Goal: Task Accomplishment & Management: Manage account settings

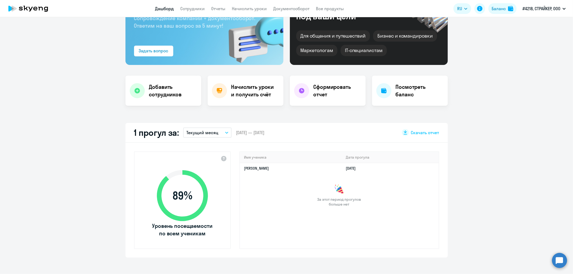
select select "30"
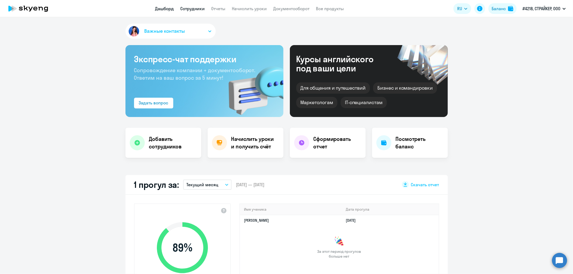
click at [197, 10] on link "Сотрудники" at bounding box center [192, 8] width 24 height 5
select select "30"
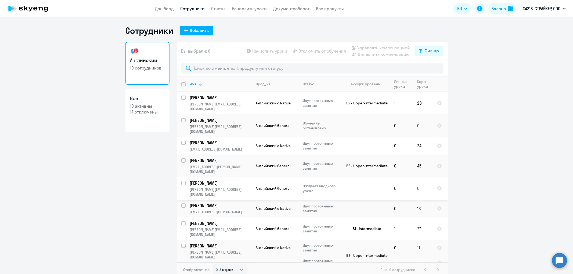
click at [222, 180] on p "[PERSON_NAME]" at bounding box center [220, 183] width 61 height 6
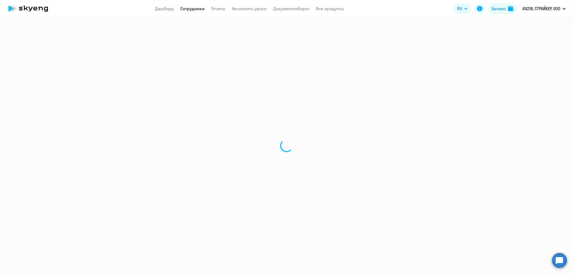
select select "english"
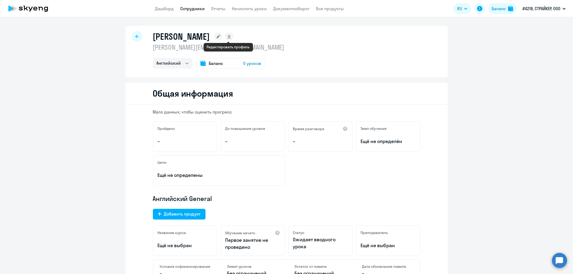
click at [223, 36] on rect at bounding box center [218, 36] width 9 height 9
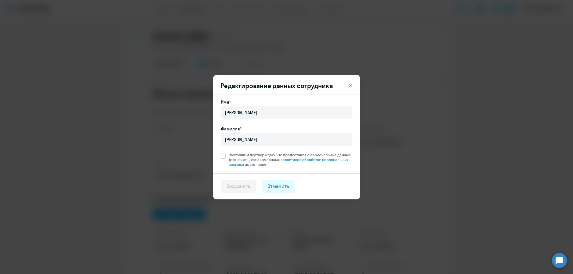
click at [351, 84] on icon at bounding box center [350, 86] width 4 height 4
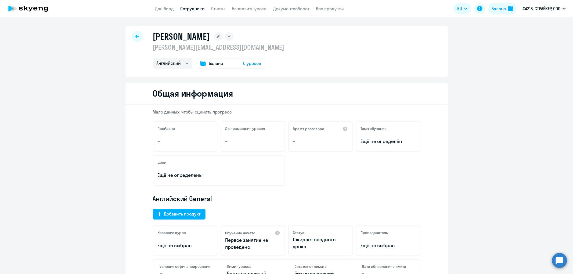
click at [138, 35] on div at bounding box center [137, 36] width 11 height 11
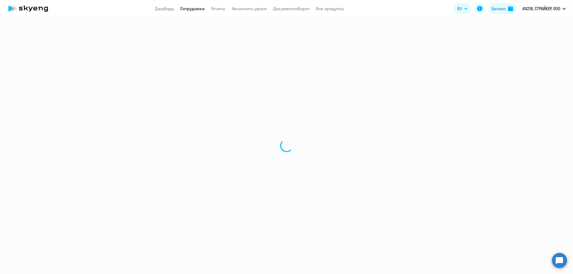
select select "30"
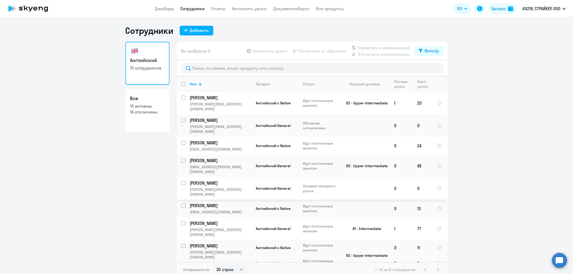
click at [181, 181] on input "select row 42541332" at bounding box center [186, 186] width 11 height 11
checkbox input "true"
click at [398, 49] on span "Управлять компенсацией" at bounding box center [383, 48] width 53 height 6
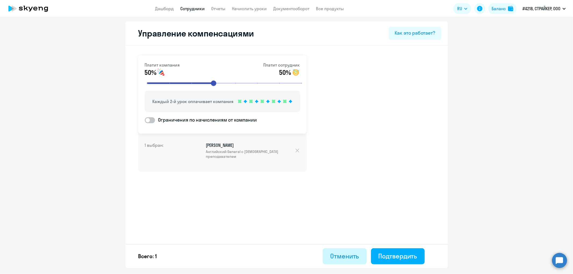
click at [341, 255] on div "Отменить" at bounding box center [344, 256] width 29 height 9
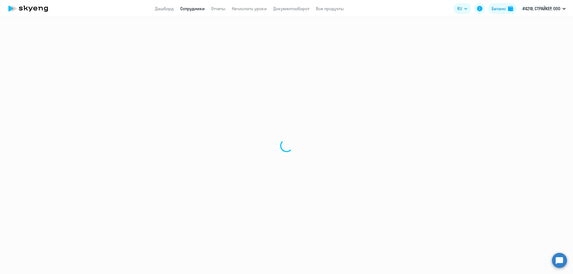
select select "30"
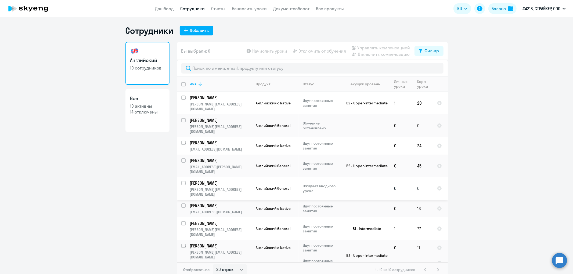
click at [181, 181] on input "select row 42541332" at bounding box center [186, 186] width 11 height 11
checkbox input "true"
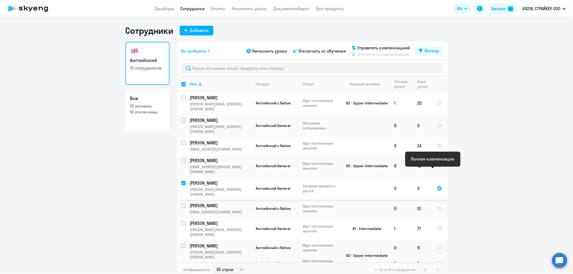
click at [437, 186] on div at bounding box center [439, 188] width 5 height 5
select select "english"
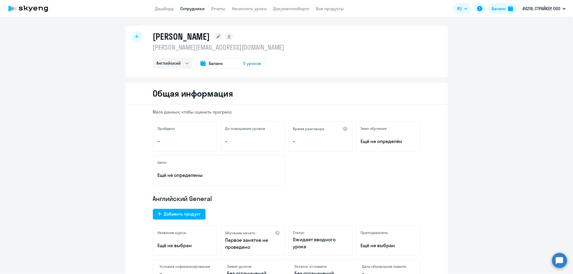
click at [132, 37] on div at bounding box center [137, 36] width 11 height 11
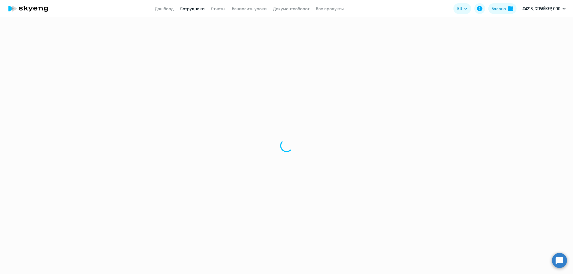
select select "30"
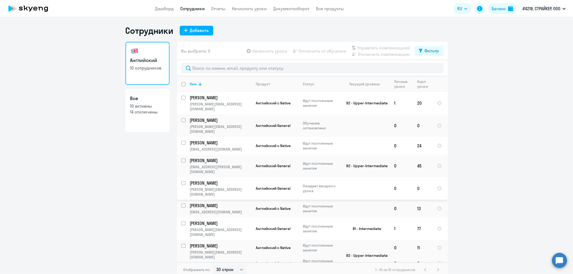
click at [181, 181] on input "select row 42541332" at bounding box center [186, 186] width 11 height 11
checkbox input "true"
click at [306, 53] on span "Отключить от обучения" at bounding box center [323, 51] width 48 height 6
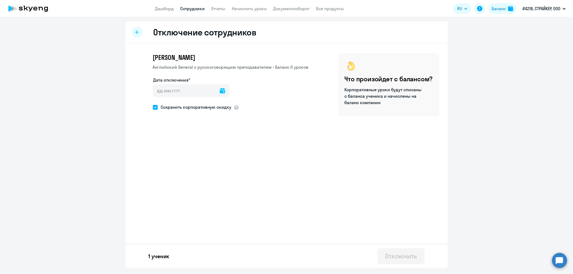
click at [139, 31] on div at bounding box center [137, 32] width 11 height 11
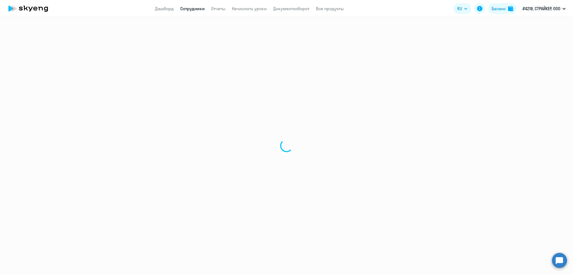
select select "30"
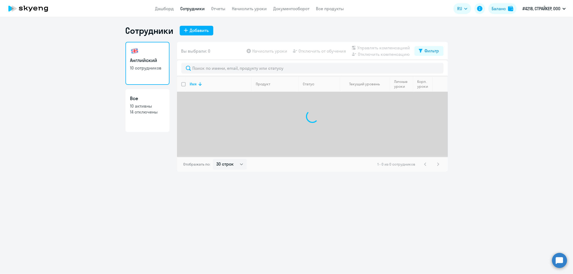
click at [145, 111] on p "14 отключены" at bounding box center [147, 112] width 34 height 6
select select "30"
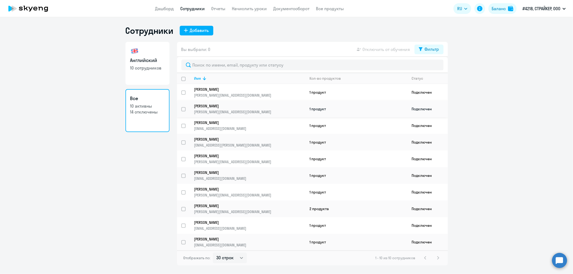
click at [238, 106] on p "[PERSON_NAME]" at bounding box center [246, 106] width 104 height 5
select select "english"
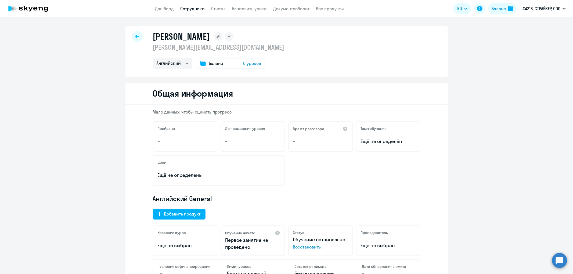
click at [133, 34] on div at bounding box center [137, 36] width 11 height 11
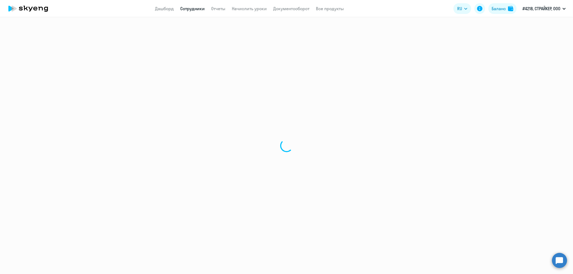
select select "30"
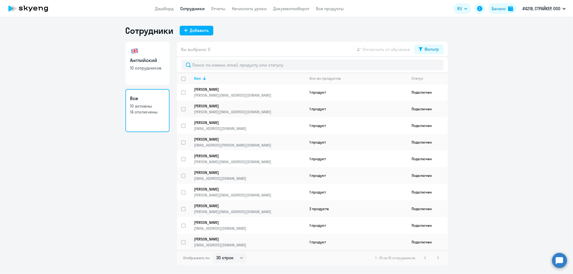
click at [144, 108] on p "10 активны" at bounding box center [147, 106] width 34 height 6
click at [436, 256] on div "1 - 10 из 10 сотрудников" at bounding box center [408, 258] width 66 height 6
click at [437, 256] on div "1 - 10 из 10 сотрудников" at bounding box center [408, 258] width 66 height 6
click at [428, 49] on div "Фильтр" at bounding box center [432, 49] width 15 height 6
click at [437, 67] on span at bounding box center [434, 66] width 9 height 5
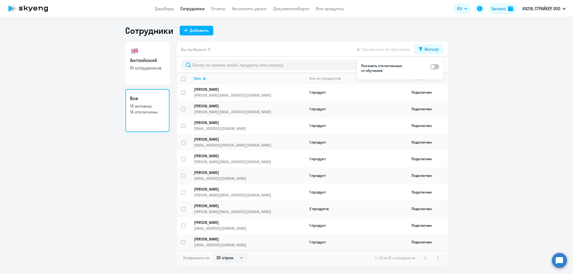
click at [430, 67] on input "checkbox" at bounding box center [430, 66] width 0 height 0
checkbox input "true"
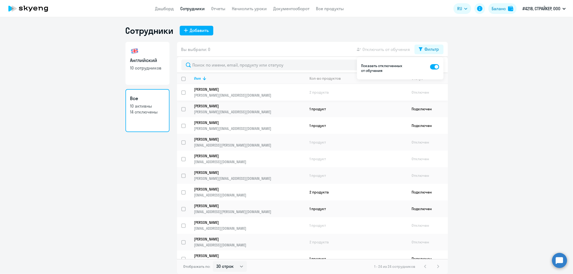
click at [240, 91] on p "Цыганова Анна" at bounding box center [246, 89] width 104 height 5
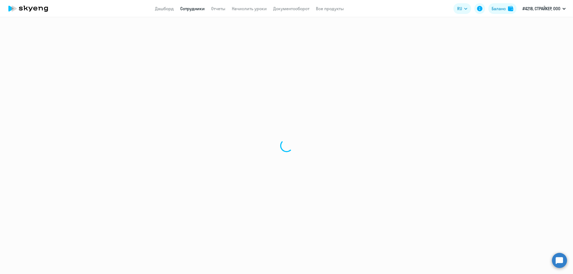
select select "english"
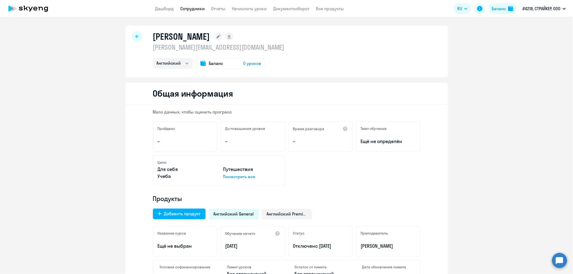
click at [247, 61] on span "0 уроков" at bounding box center [252, 63] width 18 height 6
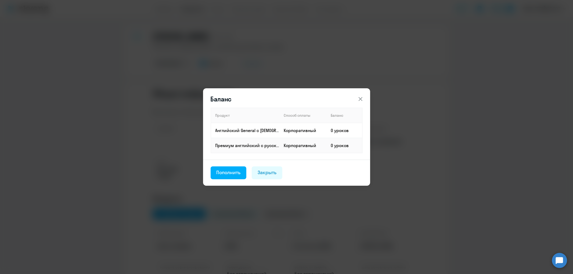
click at [359, 98] on icon at bounding box center [360, 99] width 4 height 4
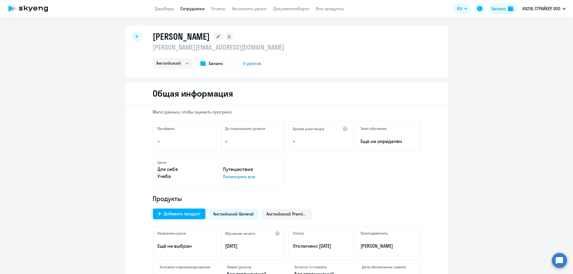
click at [136, 36] on icon at bounding box center [136, 36] width 3 height 3
select select "30"
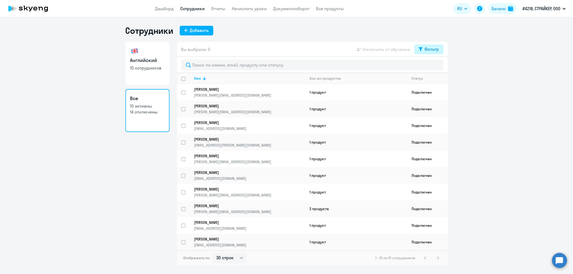
click at [419, 48] on icon at bounding box center [421, 49] width 4 height 4
click at [433, 67] on span at bounding box center [434, 66] width 9 height 5
click at [430, 67] on input "checkbox" at bounding box center [430, 66] width 0 height 0
checkbox input "true"
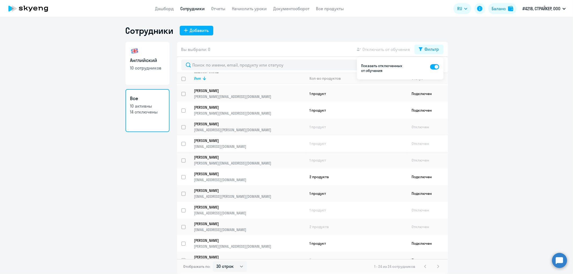
scroll to position [15, 0]
click at [184, 144] on input "select row 16321484" at bounding box center [186, 147] width 11 height 11
checkbox input "true"
click at [498, 50] on ng-component "Сотрудники Добавить Английский 10 сотрудников Все 10 активны 14 отключены Вы вы…" at bounding box center [286, 149] width 573 height 249
click at [419, 49] on icon at bounding box center [421, 49] width 4 height 4
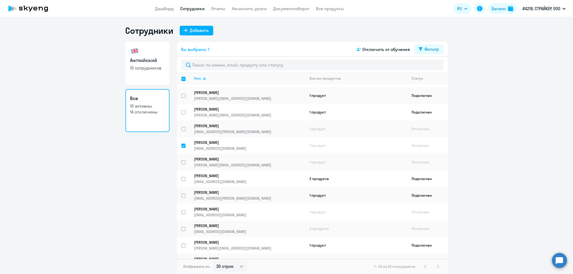
scroll to position [0, 0]
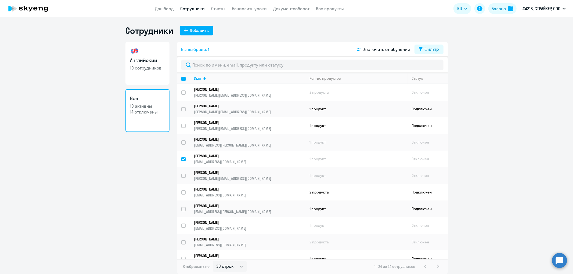
click at [136, 57] on h3 "Английский" at bounding box center [147, 60] width 34 height 7
select select "30"
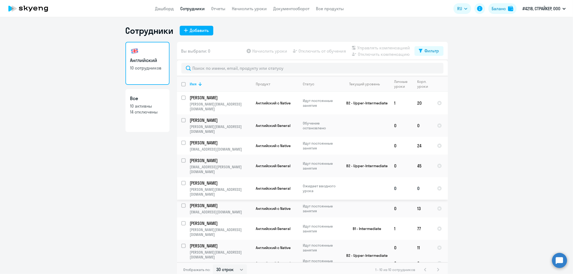
click at [182, 181] on input "select row 42541332" at bounding box center [186, 186] width 11 height 11
checkbox input "true"
click at [328, 51] on span "Отключить от обучения" at bounding box center [323, 51] width 48 height 6
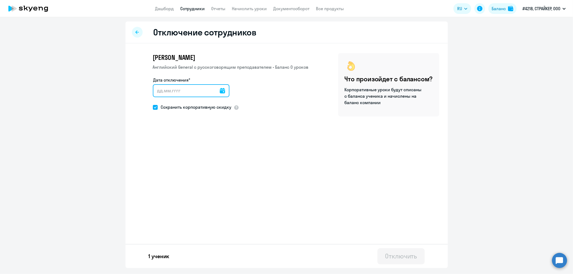
click at [181, 84] on input "Дата отключения*" at bounding box center [191, 90] width 77 height 13
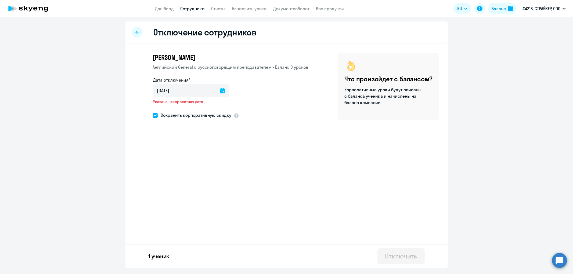
click at [220, 91] on icon at bounding box center [222, 90] width 5 height 5
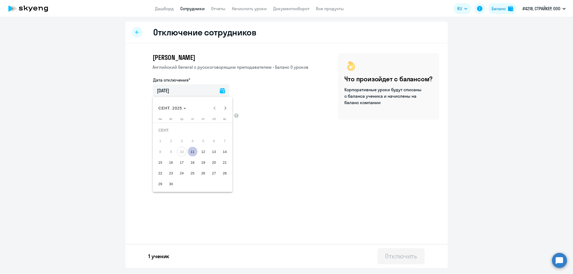
click at [183, 152] on span "10" at bounding box center [182, 152] width 10 height 10
click at [189, 151] on span "11" at bounding box center [193, 152] width 10 height 10
type input "11.09.2025"
type input "11.9.2025"
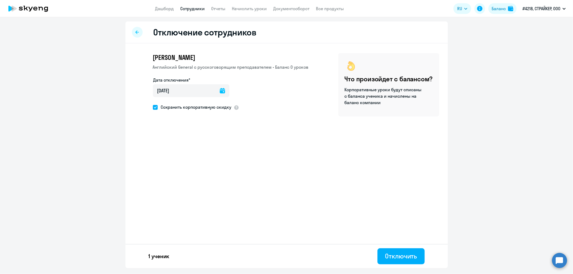
click at [158, 109] on span "Сохранить корпоративную скидку" at bounding box center [195, 107] width 74 height 6
click at [153, 107] on input "Сохранить корпоративную скидку" at bounding box center [153, 107] width 0 height 0
checkbox input "false"
click at [403, 254] on div "Отключить" at bounding box center [401, 256] width 32 height 9
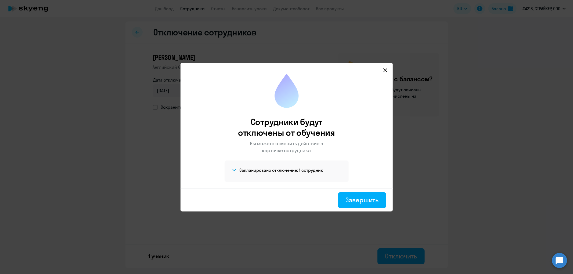
click at [236, 171] on icon at bounding box center [234, 170] width 4 height 2
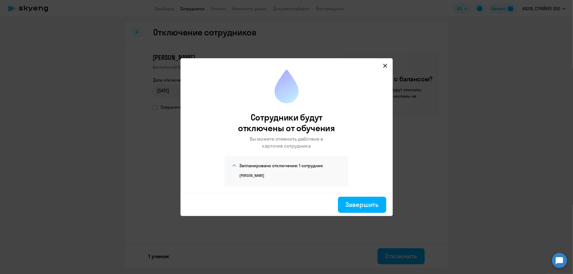
click at [235, 165] on icon at bounding box center [234, 166] width 4 height 2
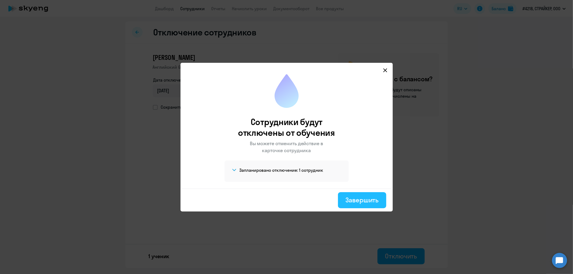
click at [369, 199] on div "Завершить" at bounding box center [361, 200] width 33 height 9
select select "30"
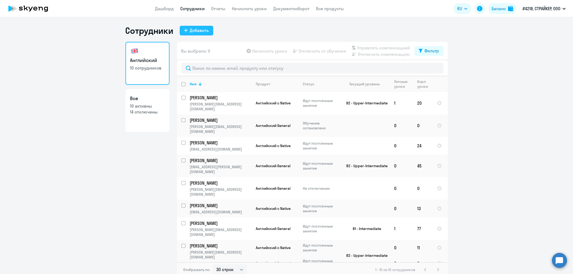
click at [205, 30] on div "Добавить" at bounding box center [199, 30] width 19 height 6
select select "english_adult_not_native_speaker"
select select "3"
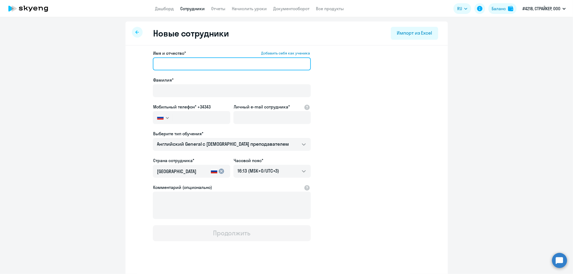
click at [179, 67] on input "Имя и отчество* Добавить себя как ученика" at bounding box center [232, 63] width 158 height 13
paste input "[PERSON_NAME]"
click at [183, 64] on input "[PERSON_NAME]" at bounding box center [232, 63] width 158 height 13
click at [184, 64] on input "[PERSON_NAME]" at bounding box center [232, 63] width 158 height 13
drag, startPoint x: 184, startPoint y: 64, endPoint x: 141, endPoint y: 63, distance: 43.0
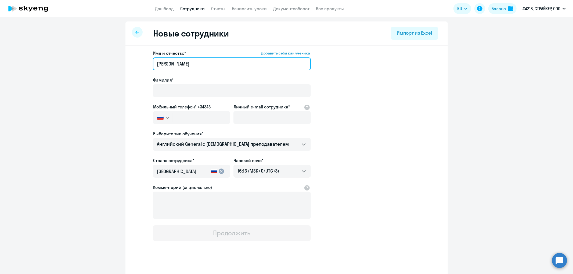
click at [141, 63] on app-new-student-form "Имя и отчество* Добавить себя как ученика Черемухина Зарина Фамилия* Мобильный …" at bounding box center [286, 145] width 305 height 191
type input "Зарина"
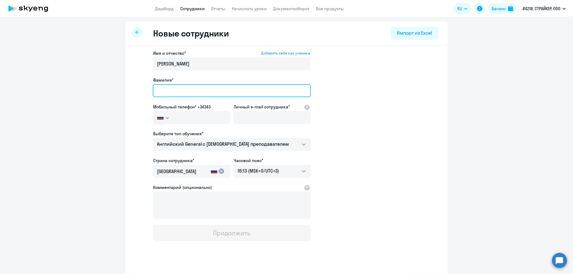
click at [186, 92] on input "Фамилия*" at bounding box center [232, 90] width 158 height 13
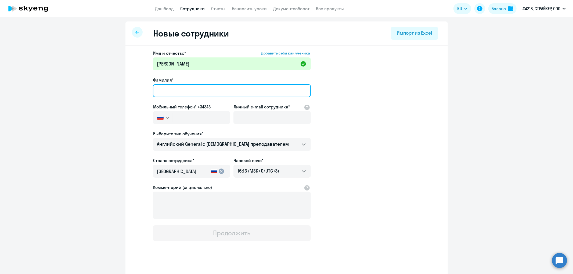
paste input "Черемухина"
type input "Черемухина"
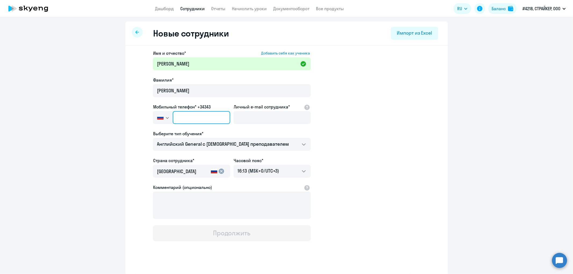
click at [186, 117] on input "text" at bounding box center [201, 117] width 57 height 13
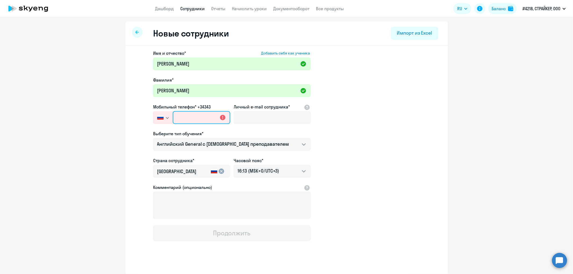
paste input "+7 962 972-11-66"
type input "+7 962 972-11-66"
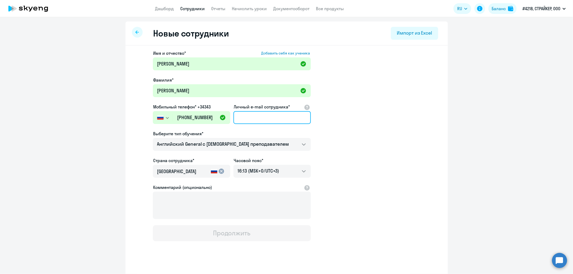
click at [250, 120] on input "Личный e-mail сотрудника*" at bounding box center [271, 117] width 77 height 13
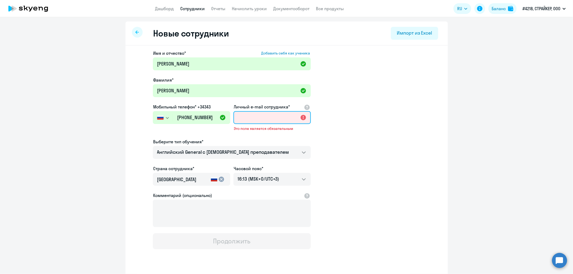
paste input "[EMAIL_ADDRESS][DOMAIN_NAME]"
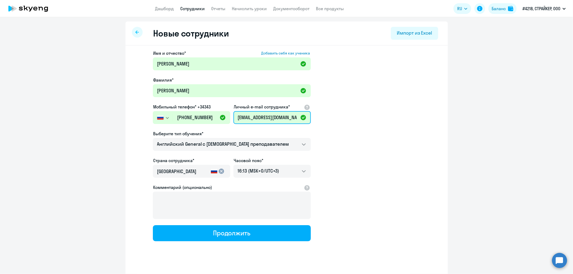
drag, startPoint x: 294, startPoint y: 118, endPoint x: 214, endPoint y: 118, distance: 80.0
click at [214, 118] on div "Имя и отчество* Добавить себя как ученика Зарина Фамилия* Черемухина Мобильный …" at bounding box center [232, 145] width 158 height 191
type input "[EMAIL_ADDRESS][DOMAIN_NAME]"
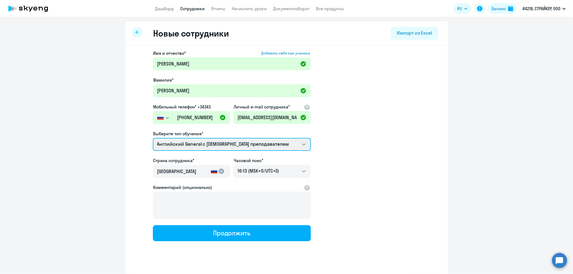
click at [184, 144] on select "Премиум английский с русскоговорящим преподавателем Английский General с русско…" at bounding box center [232, 144] width 158 height 13
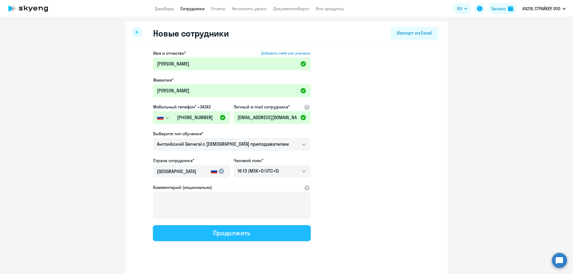
click at [257, 232] on button "Продолжить" at bounding box center [232, 233] width 158 height 16
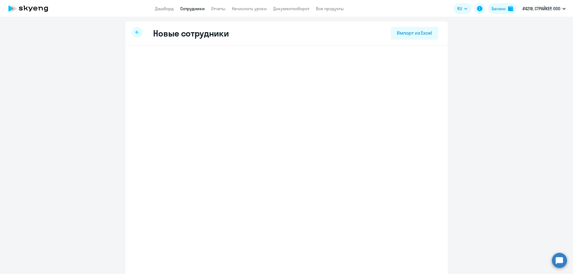
select select "english_adult_not_native_speaker"
select select "3"
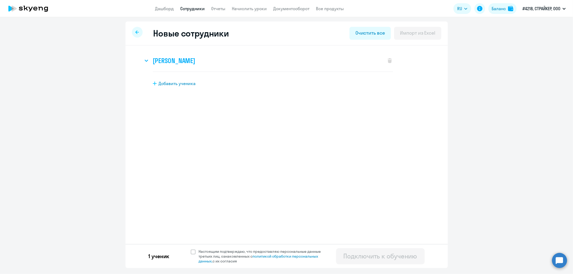
click at [148, 60] on icon at bounding box center [146, 61] width 4 height 2
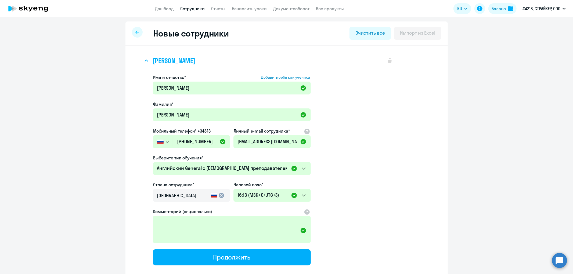
click at [148, 60] on div "Зарина Черемухина" at bounding box center [261, 60] width 237 height 21
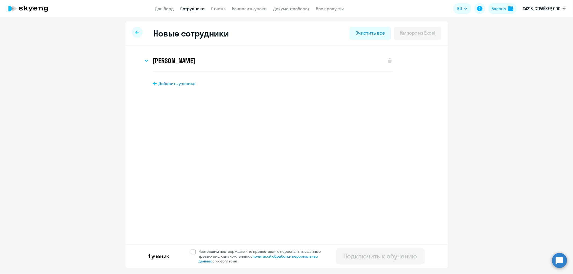
click at [193, 252] on span at bounding box center [193, 252] width 5 height 5
click at [191, 249] on input "Настоящим подтверждаю, что предоставляю персональные данные третьих лиц, ознако…" at bounding box center [190, 249] width 0 height 0
checkbox input "true"
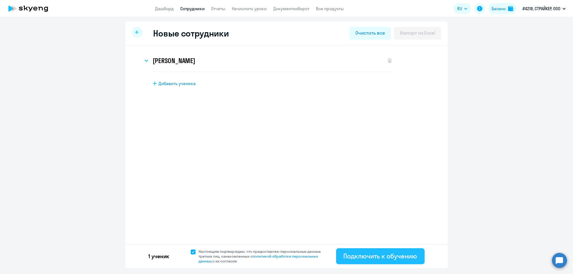
click at [385, 259] on div "Подключить к обучению" at bounding box center [380, 256] width 74 height 9
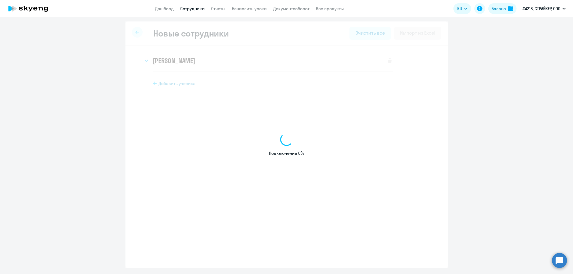
select select "english_adult_not_native_speaker"
select select "3"
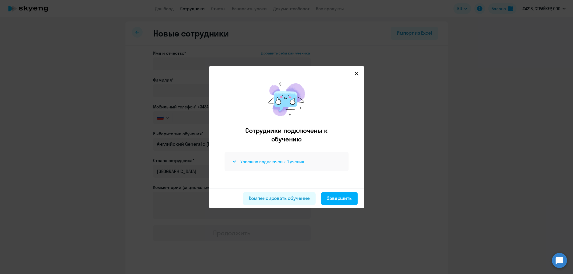
click at [234, 161] on icon at bounding box center [234, 162] width 4 height 2
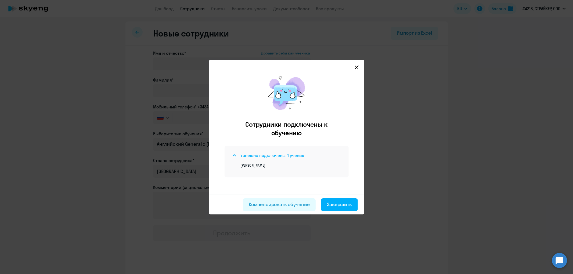
click at [234, 155] on icon at bounding box center [234, 155] width 4 height 2
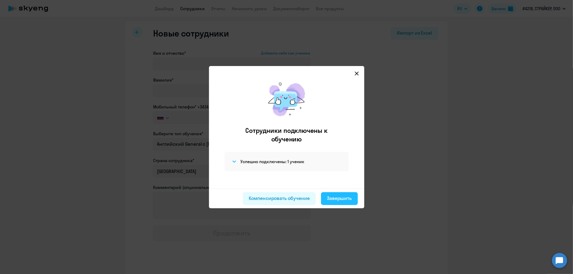
click at [334, 199] on div "Завершить" at bounding box center [339, 198] width 25 height 7
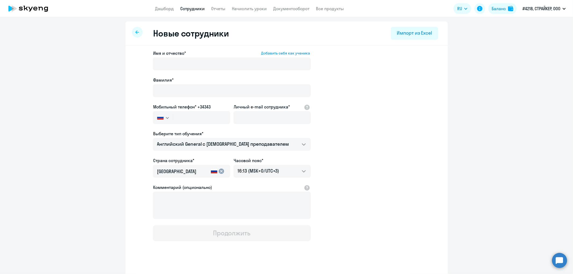
select select "30"
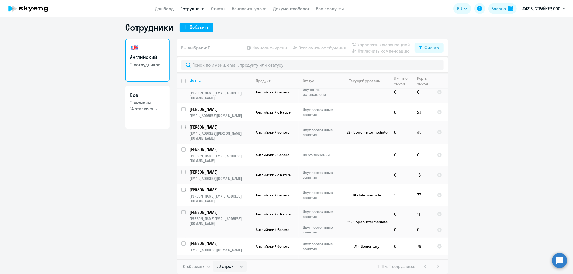
scroll to position [31, 0]
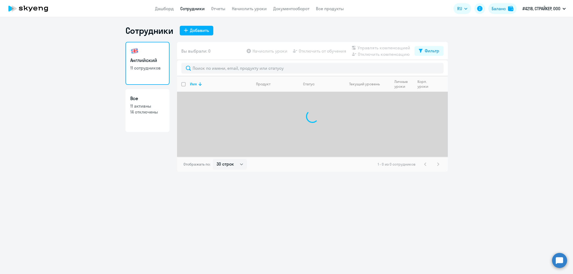
select select "30"
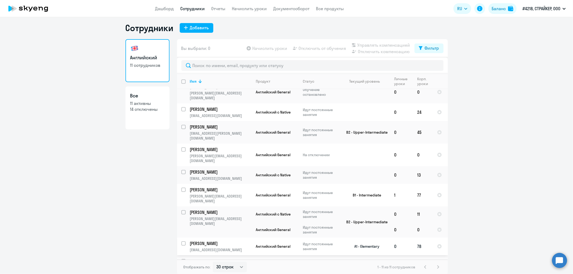
scroll to position [3, 0]
click at [199, 274] on p "-" at bounding box center [221, 279] width 62 height 5
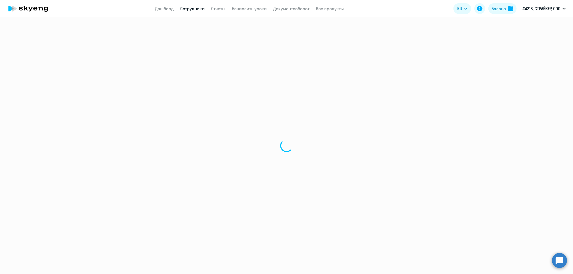
select select "english"
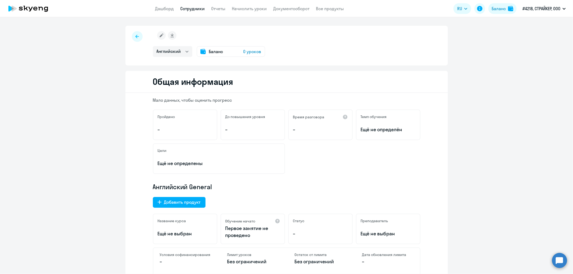
click at [135, 36] on icon at bounding box center [136, 37] width 3 height 4
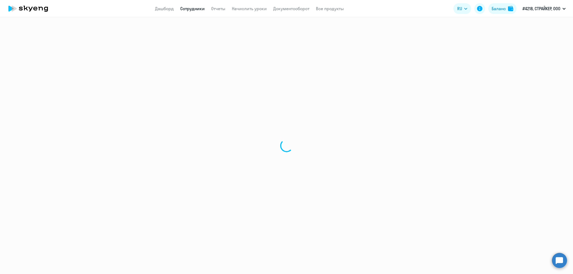
select select "30"
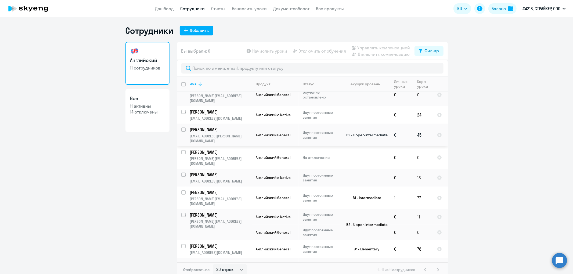
scroll to position [3, 0]
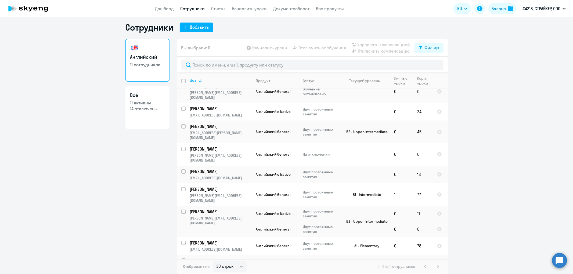
click at [232, 274] on p "-" at bounding box center [221, 279] width 62 height 5
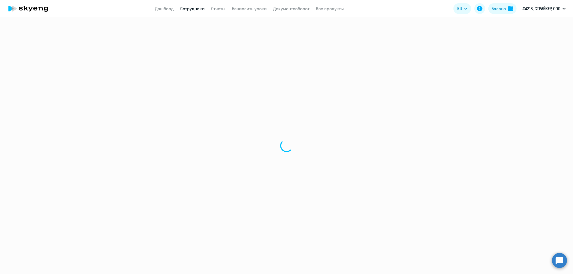
select select "english"
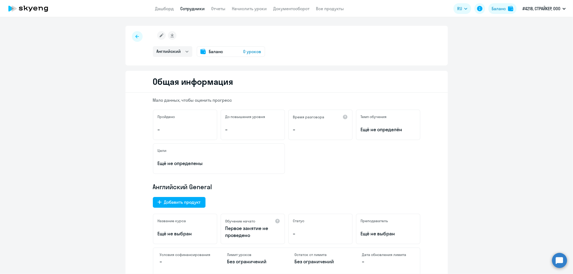
click at [160, 34] on icon at bounding box center [162, 36] width 4 height 4
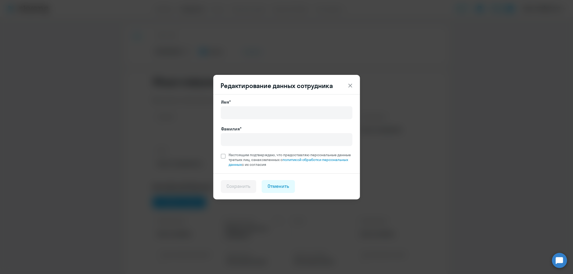
click at [353, 84] on icon at bounding box center [350, 85] width 6 height 6
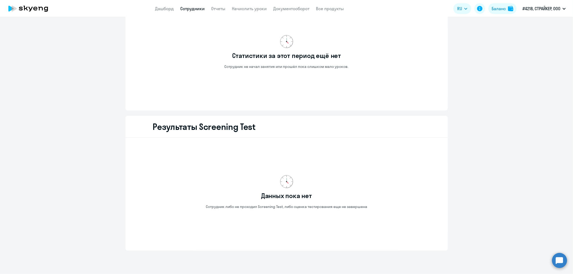
scroll to position [611, 0]
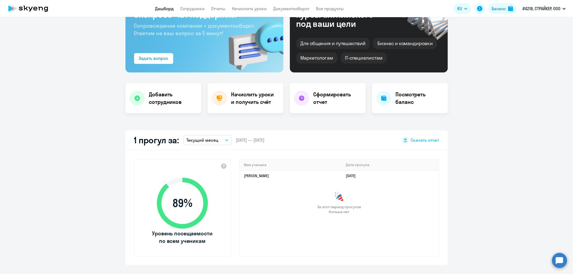
scroll to position [37, 0]
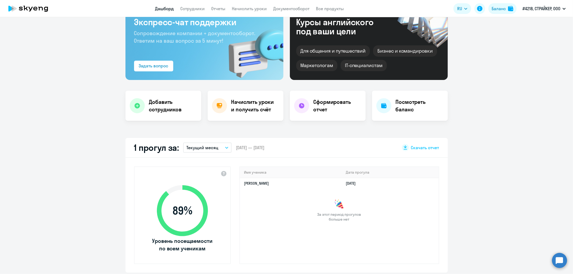
select select "30"
click at [197, 17] on h3 "Экспресс-чат поддержки" at bounding box center [204, 22] width 141 height 11
click at [203, 8] on link "Сотрудники" at bounding box center [192, 8] width 24 height 5
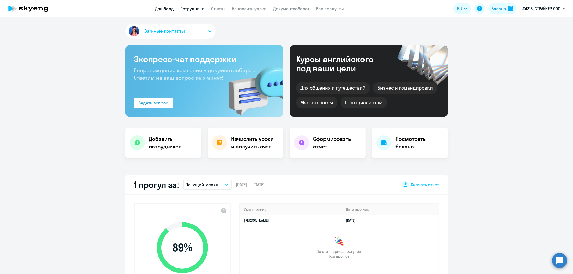
select select "30"
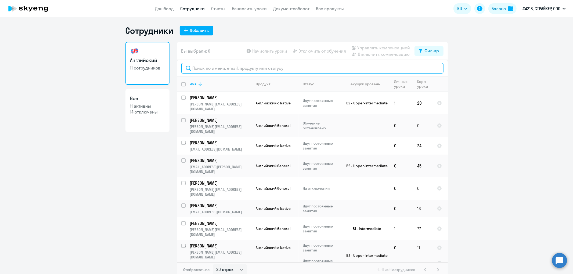
click at [219, 67] on input "text" at bounding box center [312, 68] width 262 height 11
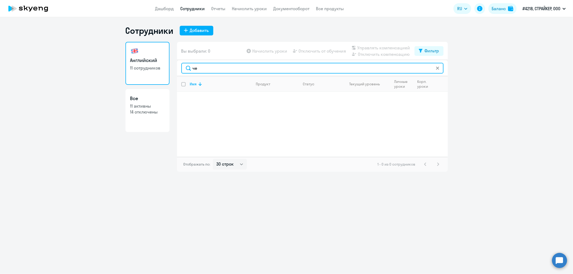
type input "ч"
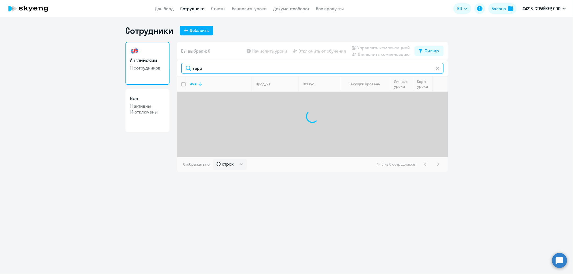
type input "зарин"
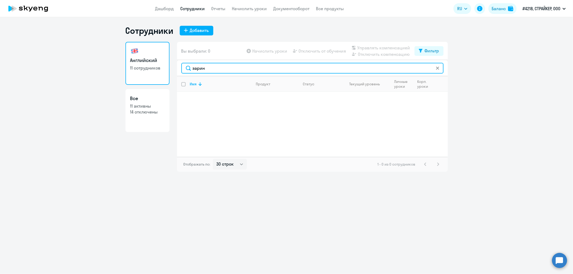
drag, startPoint x: 219, startPoint y: 67, endPoint x: 180, endPoint y: 69, distance: 38.8
click at [180, 69] on div "зарин" at bounding box center [312, 68] width 271 height 16
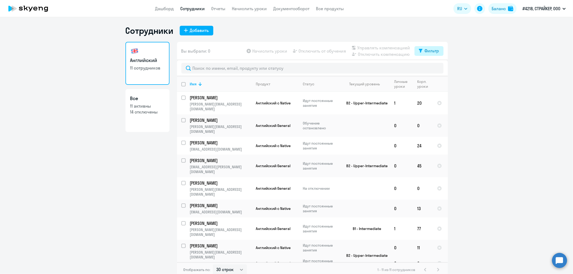
click at [426, 51] on div "Фильтр" at bounding box center [432, 51] width 15 height 6
click at [430, 68] on span at bounding box center [432, 68] width 9 height 5
click at [428, 68] on input "checkbox" at bounding box center [427, 68] width 0 height 0
checkbox input "true"
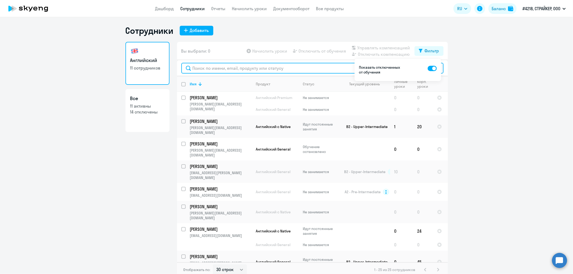
click at [221, 69] on input "text" at bounding box center [312, 68] width 262 height 11
type input "х"
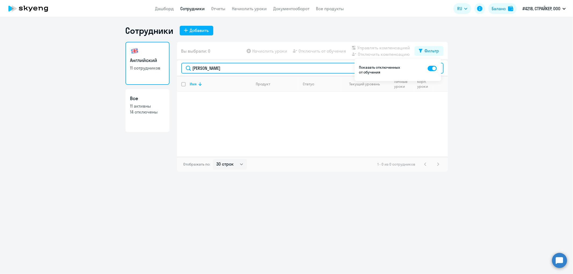
type input "зарина"
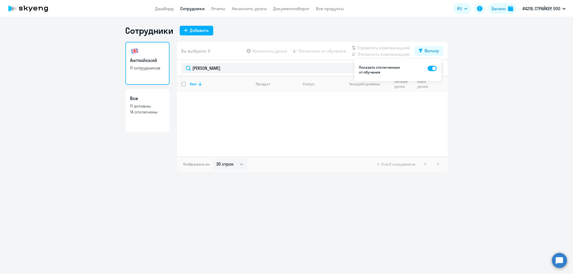
click at [429, 68] on span at bounding box center [432, 68] width 9 height 5
click at [428, 68] on input "checkbox" at bounding box center [427, 68] width 0 height 0
checkbox input "false"
click at [150, 106] on p "11 активны" at bounding box center [147, 106] width 34 height 6
select select "30"
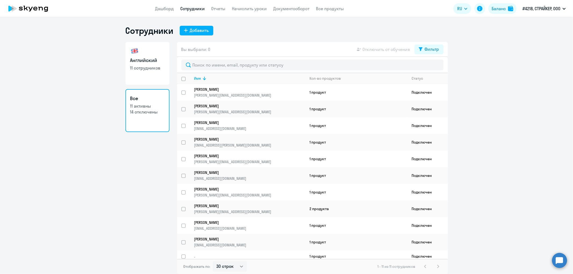
click at [149, 61] on h3 "Английский" at bounding box center [147, 60] width 34 height 7
select select "30"
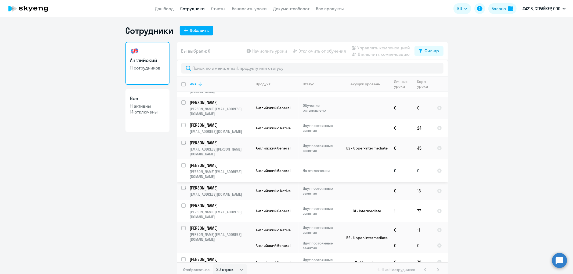
scroll to position [31, 0]
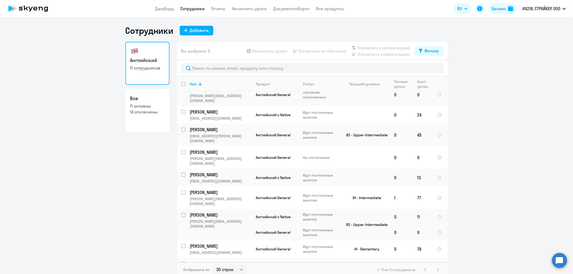
select select "english"
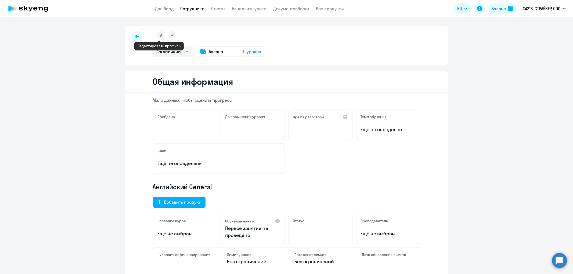
click at [160, 34] on icon at bounding box center [161, 35] width 9 height 9
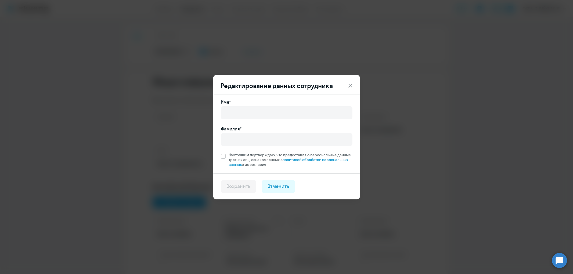
click at [240, 102] on div "Имя*" at bounding box center [287, 102] width 132 height 6
click at [237, 111] on input "Имя*" at bounding box center [287, 112] width 132 height 13
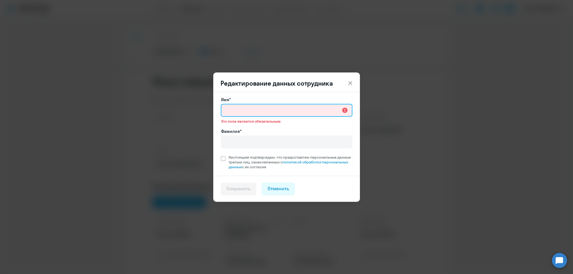
paste input "[PERSON_NAME]"
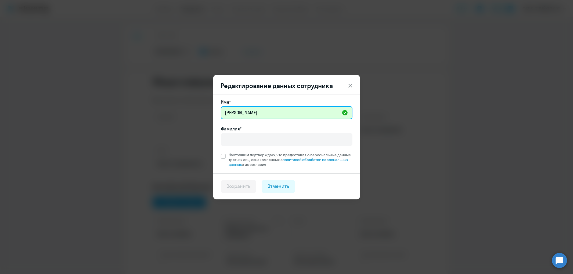
click at [256, 113] on input "[PERSON_NAME]" at bounding box center [287, 112] width 132 height 13
drag, startPoint x: 254, startPoint y: 113, endPoint x: 214, endPoint y: 111, distance: 40.1
click at [214, 111] on div "Имя* Черемухина Зарина Фамилия* Настоящим подтверждаю, что предоставляю персона…" at bounding box center [286, 133] width 147 height 79
type input "Зарина"
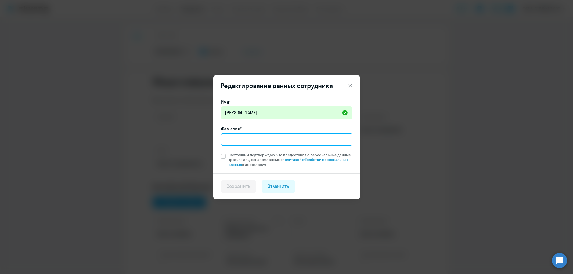
click at [238, 140] on input "Фамилия*" at bounding box center [287, 139] width 132 height 13
paste input "Черемухина"
type input "Черемухина"
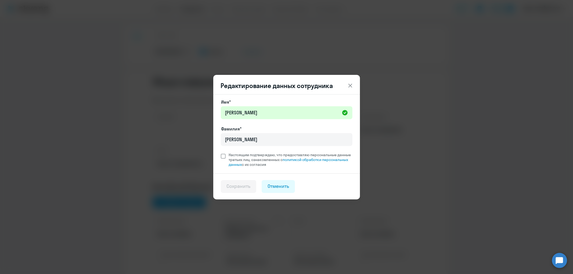
click at [222, 155] on span at bounding box center [223, 156] width 5 height 5
click at [221, 153] on input "Настоящим подтверждаю, что предоставляю персональные данные третьих лиц, ознако…" at bounding box center [220, 152] width 0 height 0
checkbox input "true"
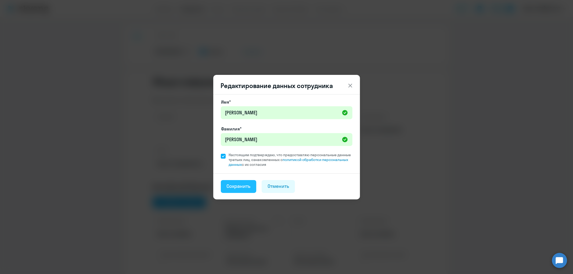
click at [229, 187] on div "Сохранить" at bounding box center [239, 186] width 24 height 7
select select "english"
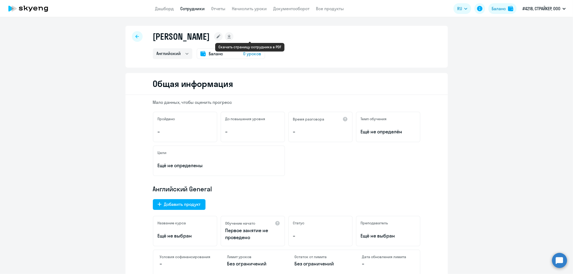
click at [223, 34] on rect at bounding box center [218, 36] width 9 height 9
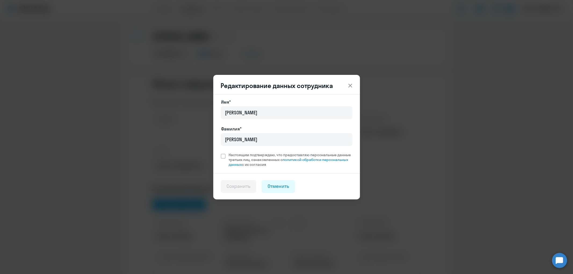
click at [350, 85] on icon at bounding box center [350, 86] width 4 height 4
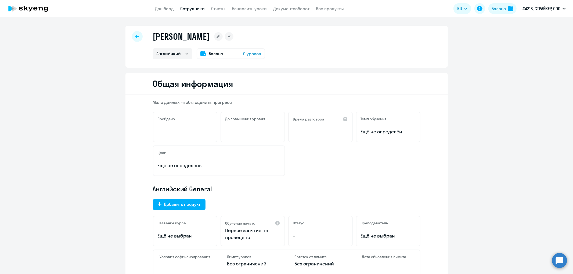
click at [233, 35] on rect at bounding box center [229, 36] width 9 height 9
select select "english"
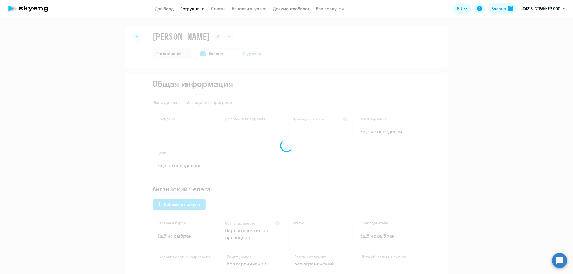
select select "english"
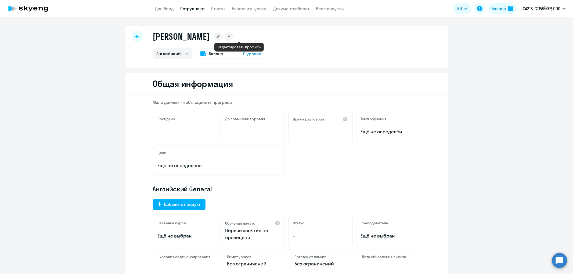
click at [223, 36] on rect at bounding box center [218, 36] width 9 height 9
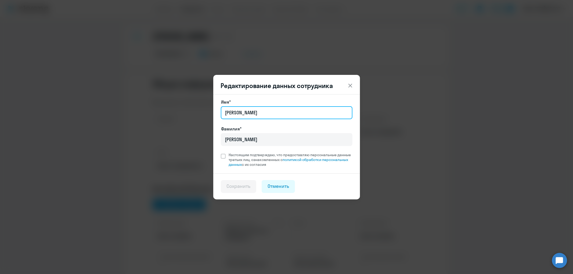
drag, startPoint x: 270, startPoint y: 108, endPoint x: 175, endPoint y: 107, distance: 95.1
click at [175, 107] on div "Редактирование данных сотрудника Имя* Зарина Фамилия* Черемухина Настоящим подт…" at bounding box center [287, 137] width 260 height 150
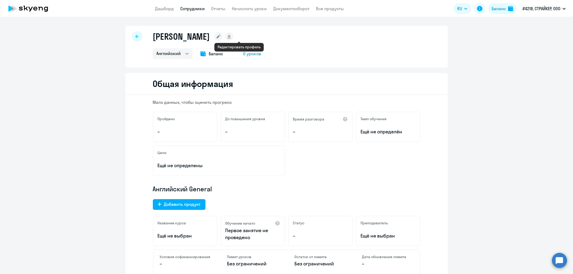
click at [223, 39] on rect at bounding box center [218, 36] width 9 height 9
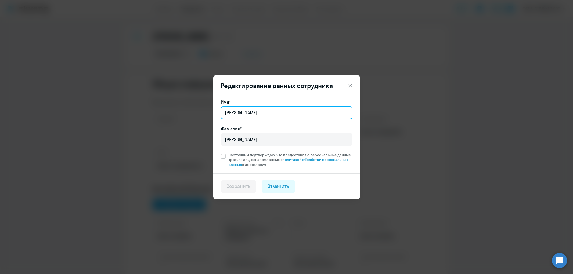
drag, startPoint x: 256, startPoint y: 116, endPoint x: 179, endPoint y: 110, distance: 77.6
click at [179, 110] on div "Редактирование данных сотрудника Имя* Зарина Фамилия* Черемухина Настоящим подт…" at bounding box center [287, 137] width 260 height 150
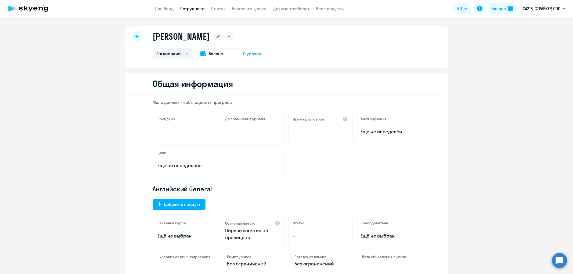
click at [223, 39] on rect at bounding box center [218, 36] width 9 height 9
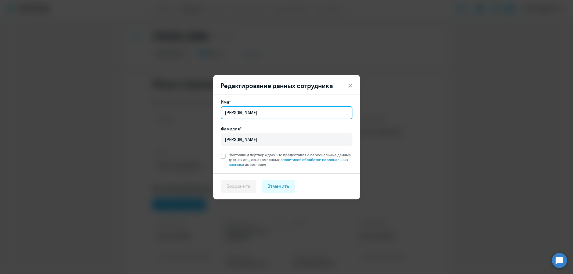
click at [265, 117] on input "Зарина" at bounding box center [287, 112] width 132 height 13
type input "З"
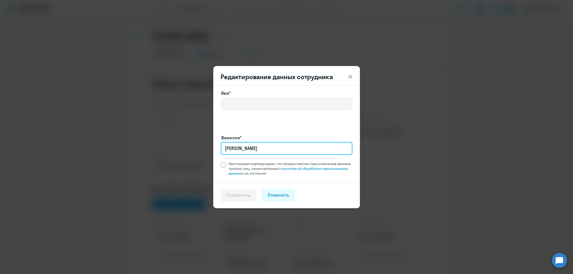
click at [266, 142] on input "Черемухина" at bounding box center [287, 148] width 132 height 13
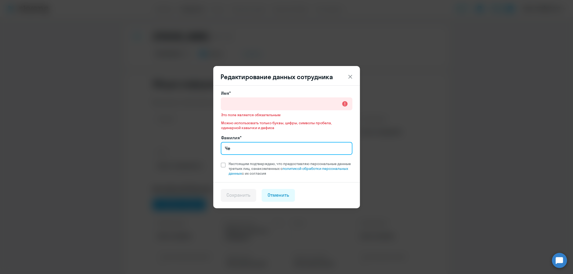
type input "Ч"
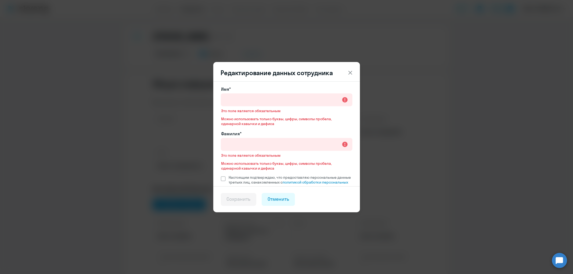
click at [351, 74] on icon at bounding box center [350, 73] width 6 height 6
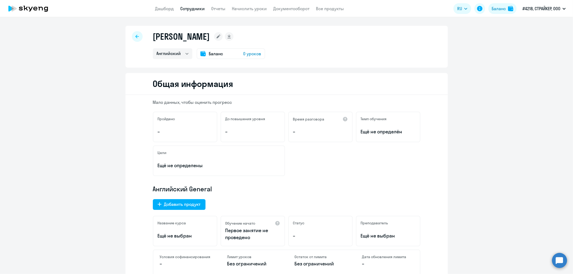
click at [223, 38] on rect at bounding box center [218, 36] width 9 height 9
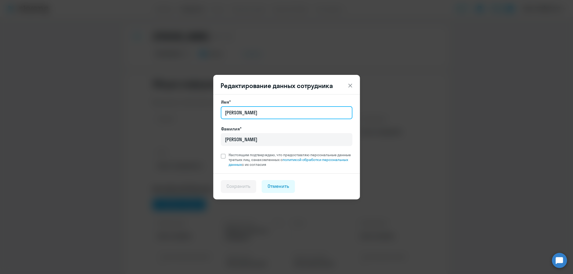
drag, startPoint x: 255, startPoint y: 116, endPoint x: 200, endPoint y: 106, distance: 56.8
click at [200, 106] on div "Редактирование данных сотрудника Имя* Зарина Фамилия* Черемухина Настоящим подт…" at bounding box center [287, 137] width 260 height 150
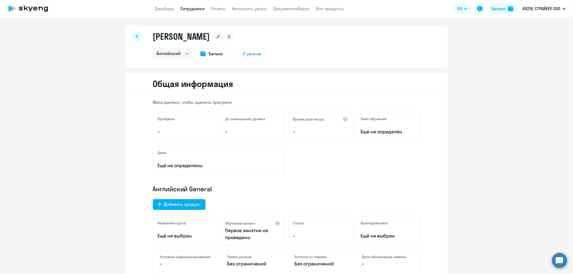
click at [132, 33] on div at bounding box center [137, 36] width 11 height 11
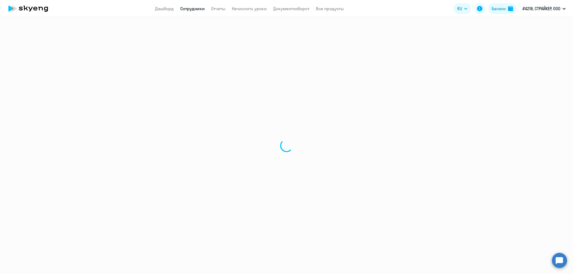
select select "30"
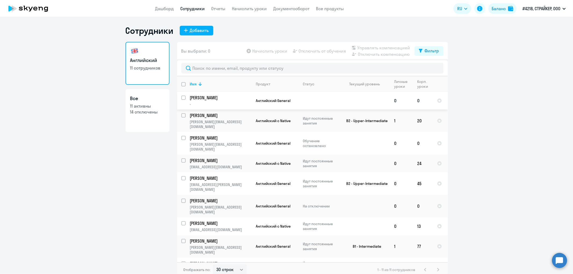
click at [211, 100] on p "[PERSON_NAME]" at bounding box center [220, 98] width 61 height 6
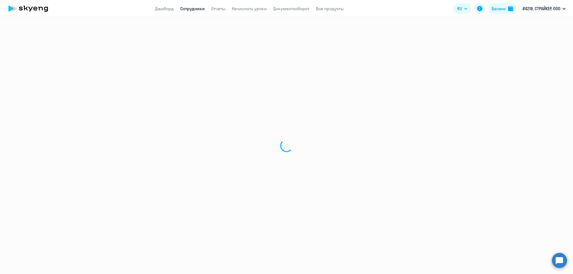
select select "english"
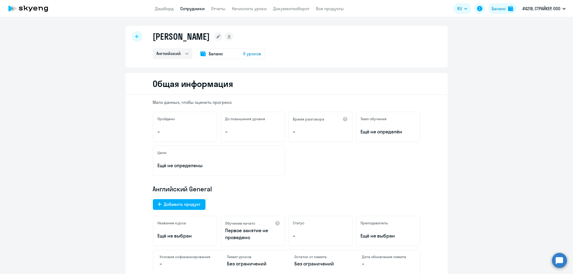
click at [136, 40] on div at bounding box center [137, 36] width 11 height 11
select select "30"
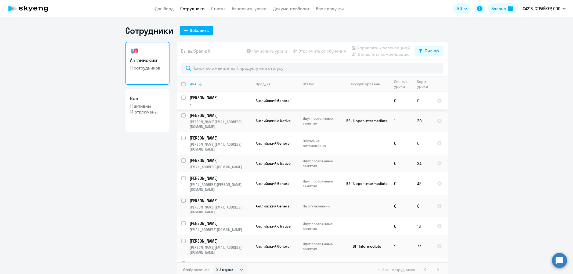
click at [182, 97] on input "select row 23266107" at bounding box center [186, 101] width 11 height 11
checkbox input "true"
click at [428, 50] on div "Фильтр" at bounding box center [432, 51] width 15 height 6
click at [468, 53] on ng-component "Сотрудники Добавить Английский 11 сотрудников Все 11 активны 14 отключены Вы вы…" at bounding box center [286, 151] width 573 height 252
click at [399, 46] on span "Управлять компенсацией" at bounding box center [383, 48] width 53 height 6
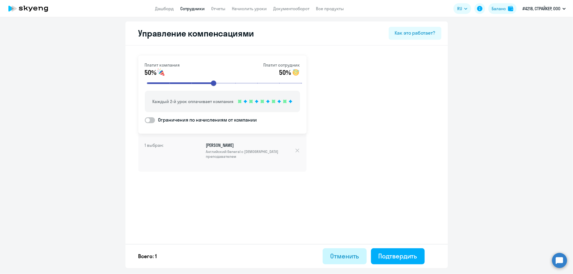
click at [341, 256] on div "Отменить" at bounding box center [344, 256] width 29 height 9
select select "30"
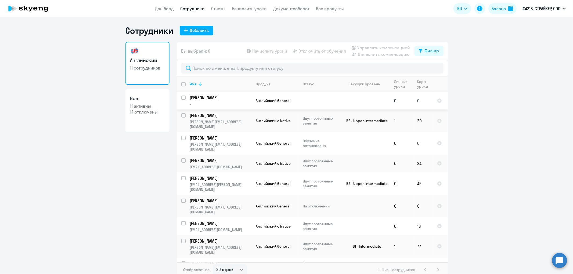
click at [181, 98] on input "select row 23266107" at bounding box center [186, 101] width 11 height 11
checkbox input "true"
drag, startPoint x: 206, startPoint y: 102, endPoint x: 291, endPoint y: 95, distance: 86.0
click at [291, 95] on td "Английский General" at bounding box center [275, 101] width 47 height 18
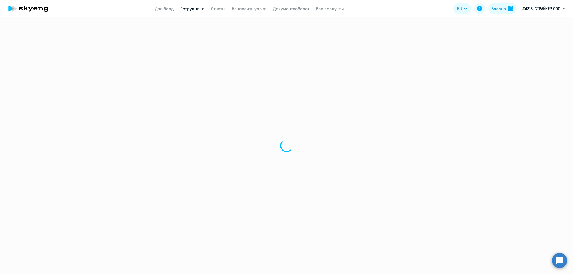
select select "english"
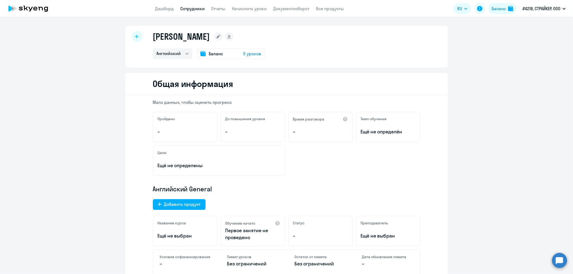
click at [220, 37] on icon at bounding box center [218, 37] width 4 height 4
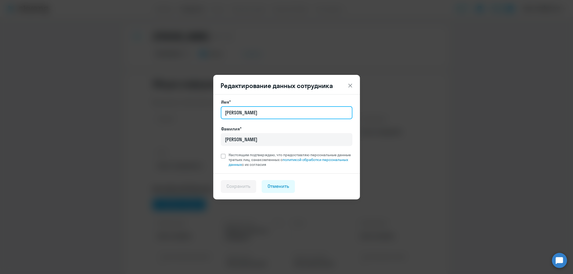
drag, startPoint x: 272, startPoint y: 114, endPoint x: 173, endPoint y: 108, distance: 99.0
click at [173, 108] on div "Редактирование данных сотрудника Имя* Зарина Фамилия* Черемухина Настоящим подт…" at bounding box center [287, 137] width 260 height 150
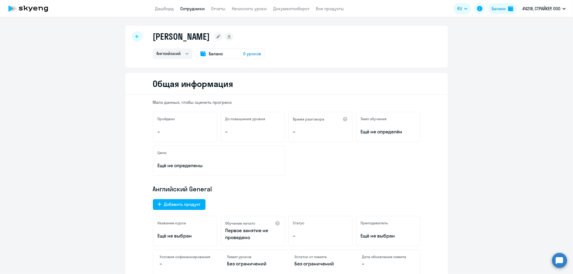
click at [223, 40] on icon at bounding box center [218, 36] width 9 height 9
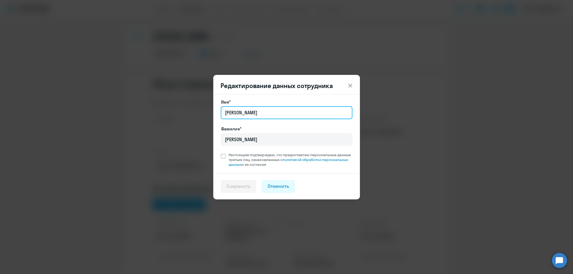
click at [255, 108] on input "Зарина" at bounding box center [287, 112] width 132 height 13
type input "З"
type input "тщту"
drag, startPoint x: 254, startPoint y: 110, endPoint x: 207, endPoint y: 106, distance: 46.3
click at [207, 106] on div "Редактирование данных сотрудника Имя* тщту Фамилия* Черемухина Настоящим подтве…" at bounding box center [287, 137] width 260 height 150
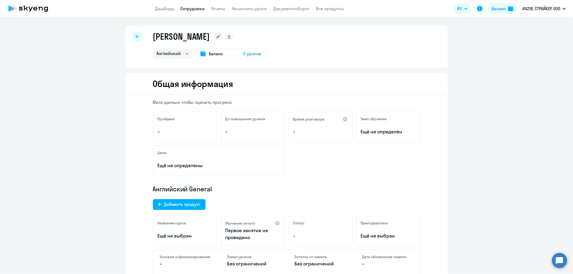
click at [223, 34] on rect at bounding box center [218, 36] width 9 height 9
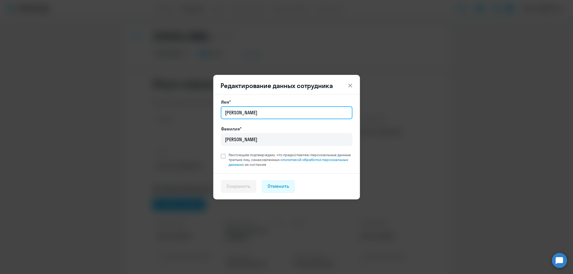
click at [255, 117] on input "Зарина" at bounding box center [287, 112] width 132 height 13
type input "З"
type input "na"
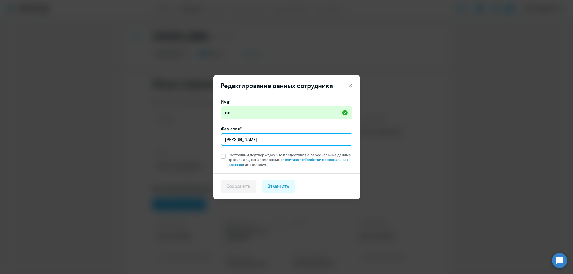
drag, startPoint x: 258, startPoint y: 140, endPoint x: 219, endPoint y: 140, distance: 39.2
click at [219, 140] on div "Имя* na Фамилия* Черемухина Настоящим подтверждаю, что предоставляю персональны…" at bounding box center [286, 133] width 147 height 79
type input "na"
click at [225, 158] on span at bounding box center [223, 156] width 5 height 5
click at [221, 153] on input "Настоящим подтверждаю, что предоставляю персональные данные третьих лиц, ознако…" at bounding box center [220, 152] width 0 height 0
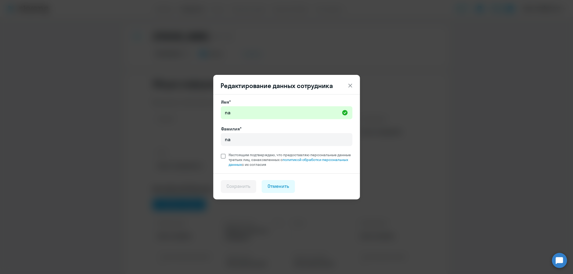
checkbox input "true"
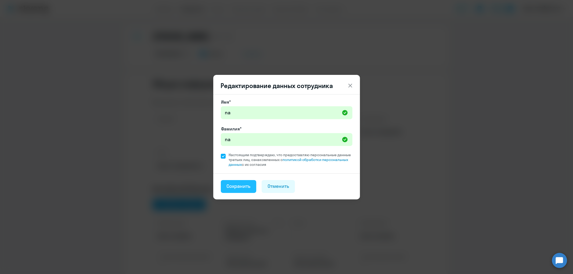
click at [237, 185] on div "Сохранить" at bounding box center [239, 186] width 24 height 7
select select "english"
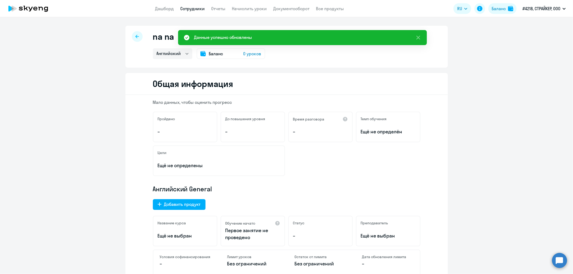
click at [135, 36] on icon at bounding box center [136, 36] width 3 height 3
select select "30"
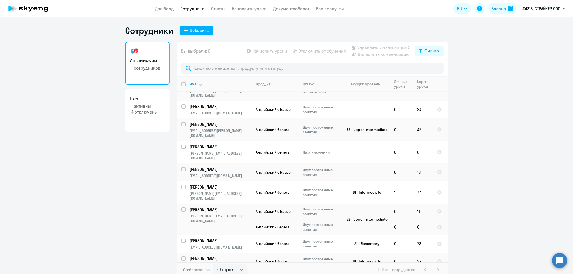
scroll to position [37, 0]
click at [182, 274] on input "select row 23266107" at bounding box center [186, 279] width 11 height 11
checkbox input "true"
click at [317, 51] on span "Отключить от обучения" at bounding box center [323, 51] width 48 height 6
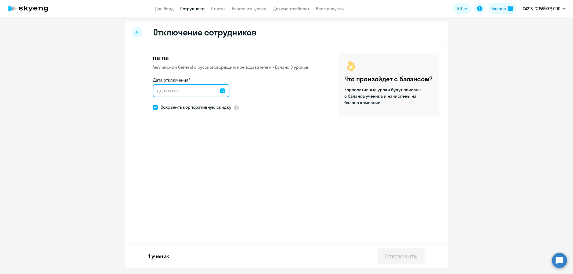
click at [173, 88] on input "Дата отключения*" at bounding box center [191, 90] width 77 height 13
click at [220, 92] on icon at bounding box center [222, 90] width 5 height 5
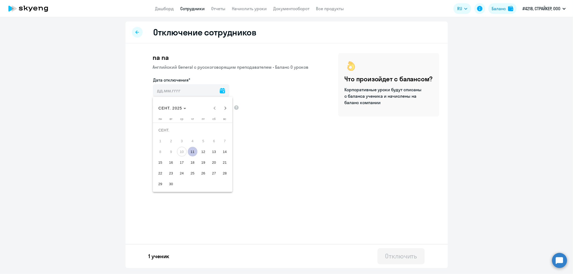
click at [188, 153] on span "11" at bounding box center [193, 152] width 10 height 10
type input "11.09.2025"
type input "11.9.2025"
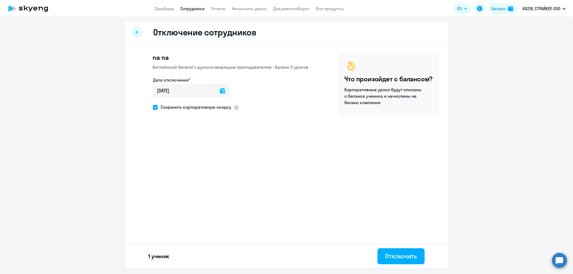
click at [156, 105] on span at bounding box center [155, 107] width 5 height 5
click at [153, 107] on input "Сохранить корпоративную скидку" at bounding box center [153, 107] width 0 height 0
checkbox input "false"
click at [401, 255] on div "Отключить" at bounding box center [401, 256] width 32 height 9
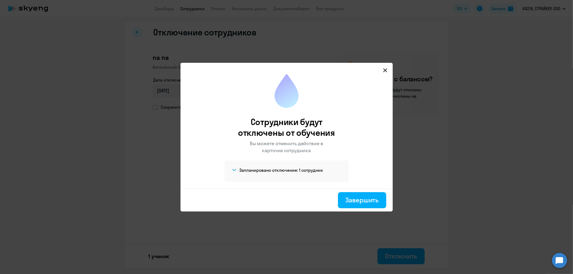
click at [235, 168] on span at bounding box center [234, 170] width 6 height 6
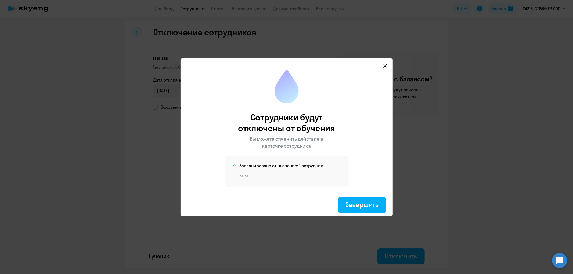
click at [234, 167] on icon at bounding box center [234, 165] width 4 height 2
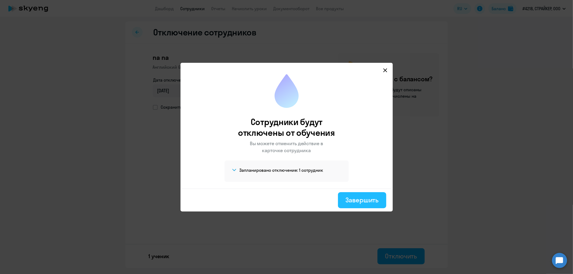
click at [352, 198] on div "Завершить" at bounding box center [361, 200] width 33 height 9
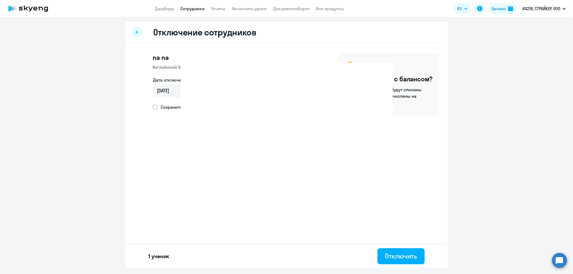
select select "30"
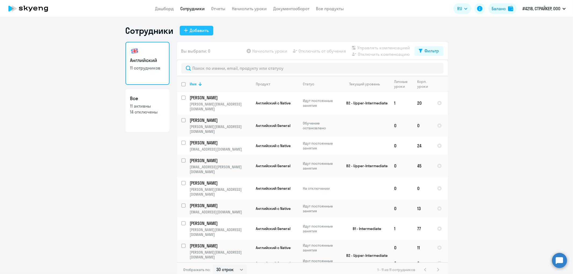
click at [190, 30] on div "Добавить" at bounding box center [199, 30] width 19 height 6
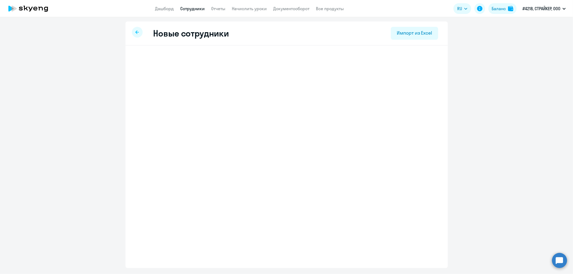
select select "english_adult_not_native_speaker"
select select "3"
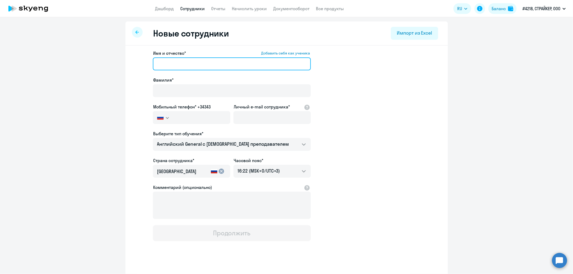
click at [174, 63] on input "Имя и отчество* Добавить себя как ученика" at bounding box center [232, 63] width 158 height 13
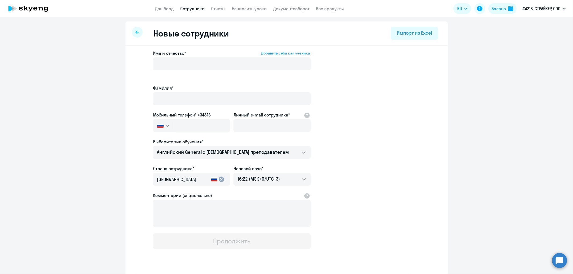
click at [387, 74] on app-new-student-form "Имя и отчество* Добавить себя как ученика Фамилия* Мобильный телефон* +34343 Ро…" at bounding box center [286, 150] width 305 height 200
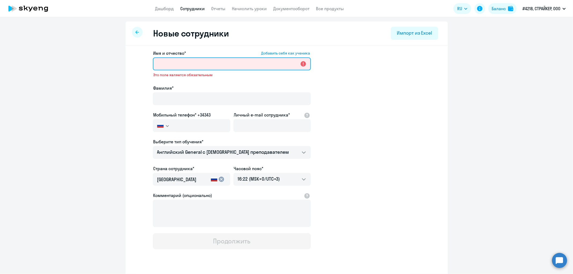
click at [178, 64] on input "Имя и отчество* Добавить себя как ученика" at bounding box center [232, 63] width 158 height 13
paste input "Черемухина"
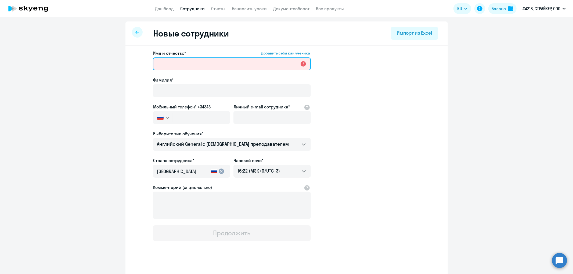
type input "Черемухина"
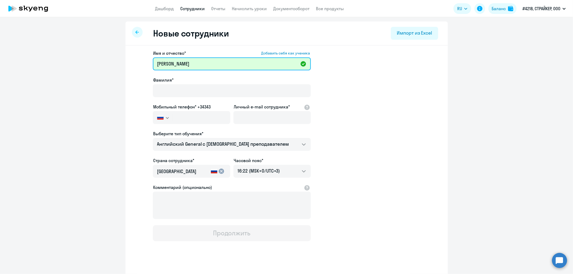
drag, startPoint x: 192, startPoint y: 62, endPoint x: 117, endPoint y: 59, distance: 75.5
click at [117, 59] on ng-component "Новые сотрудники Импорт из Excel Имя и отчество* Добавить себя как ученика Чере…" at bounding box center [286, 151] width 573 height 260
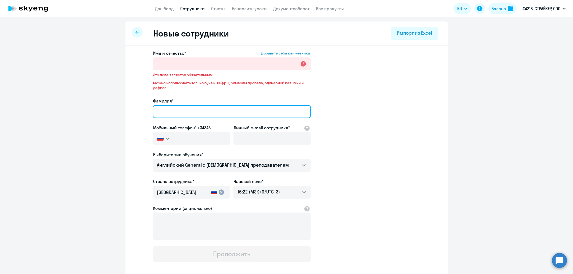
click at [165, 116] on input "Фамилия*" at bounding box center [232, 111] width 158 height 13
paste input "Черемухина"
type input "Черемухина"
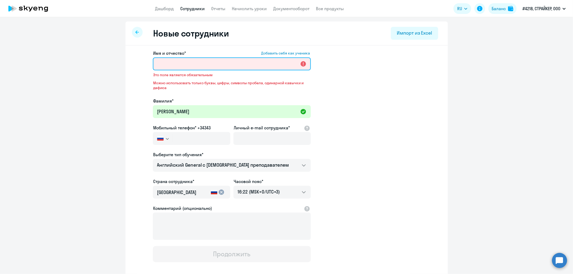
click at [186, 61] on input "Имя и отчество* Добавить себя как ученика" at bounding box center [232, 63] width 158 height 13
click at [205, 67] on input "Имя и отчество* Добавить себя как ученика" at bounding box center [232, 63] width 158 height 13
paste input "Зарина"
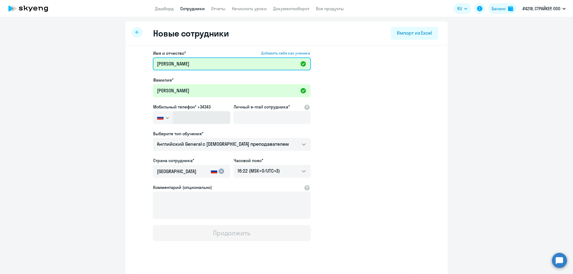
type input "Зарина"
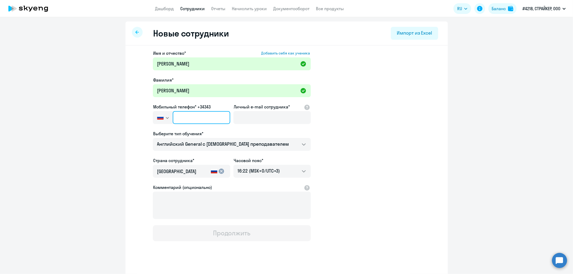
click at [194, 117] on input "text" at bounding box center [201, 117] width 57 height 13
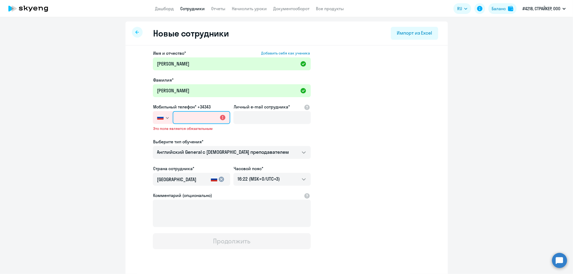
paste input "+7 962 972-11-66"
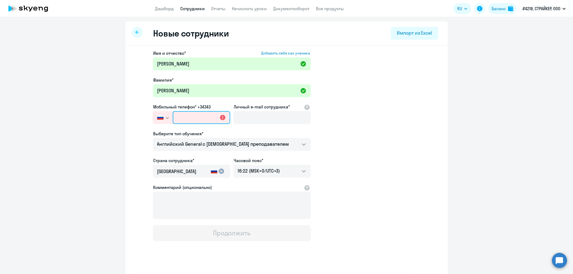
type input "+7 962 972-11-66"
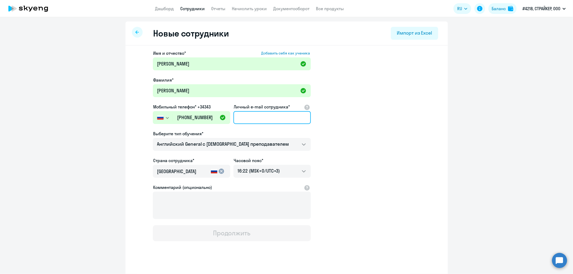
click at [244, 121] on input "Личный e-mail сотрудника*" at bounding box center [271, 117] width 77 height 13
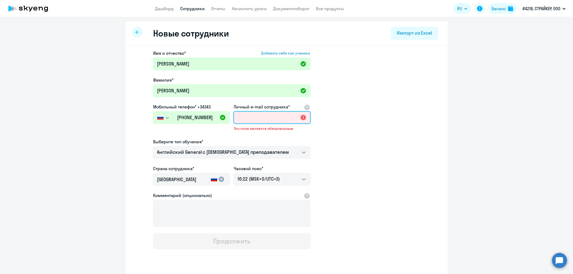
paste input "[EMAIL_ADDRESS][DOMAIN_NAME]"
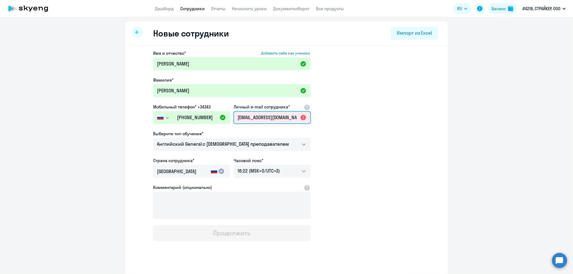
scroll to position [0, 17]
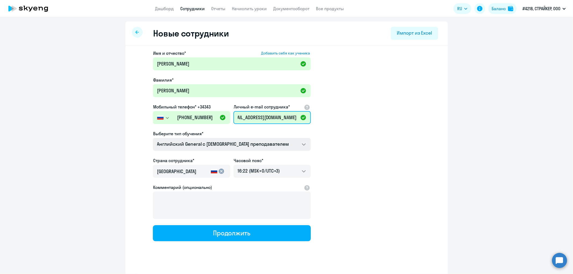
type input "[EMAIL_ADDRESS][DOMAIN_NAME]"
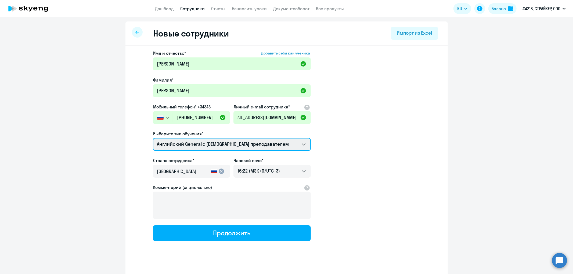
click at [237, 146] on select "Премиум английский с русскоговорящим преподавателем Английский General с русско…" at bounding box center [232, 144] width 158 height 13
click at [263, 143] on select "Премиум английский с русскоговорящим преподавателем Английский General с русско…" at bounding box center [232, 144] width 158 height 13
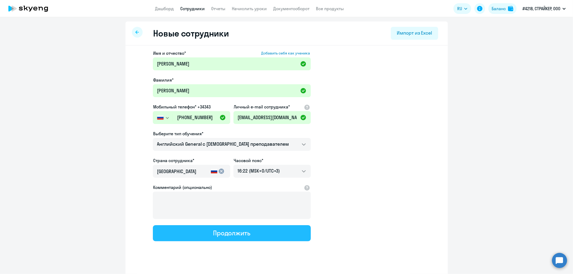
click at [253, 234] on button "Продолжить" at bounding box center [232, 233] width 158 height 16
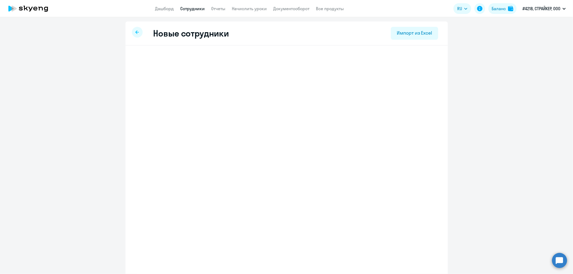
select select "english_adult_not_native_speaker"
select select "3"
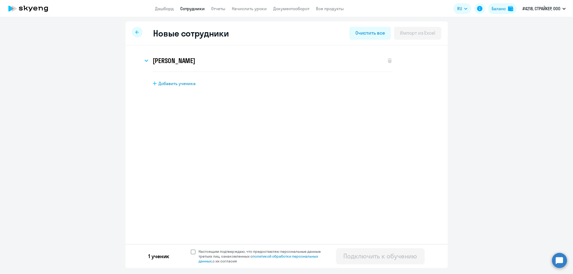
click at [193, 253] on span at bounding box center [193, 252] width 5 height 5
click at [191, 249] on input "Настоящим подтверждаю, что предоставляю персональные данные третьих лиц, ознако…" at bounding box center [190, 249] width 0 height 0
checkbox input "true"
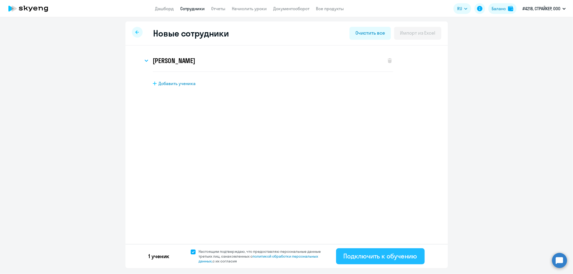
click at [369, 258] on div "Подключить к обучению" at bounding box center [380, 256] width 74 height 9
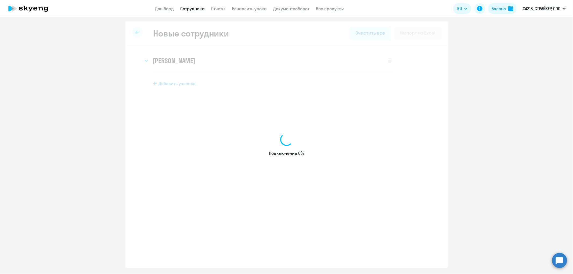
select select "english_adult_not_native_speaker"
select select "3"
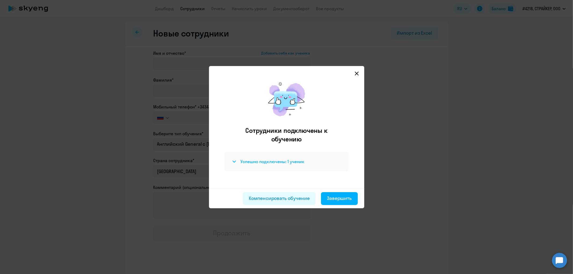
click at [232, 161] on svg-icon at bounding box center [234, 161] width 6 height 6
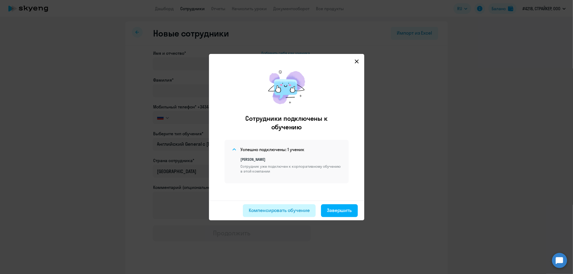
click at [298, 211] on div "Компенсировать обучение" at bounding box center [279, 210] width 61 height 7
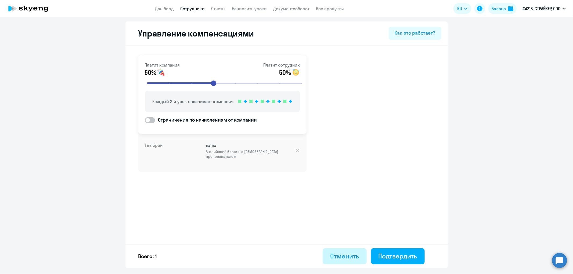
click at [338, 253] on div "Отменить" at bounding box center [344, 256] width 29 height 9
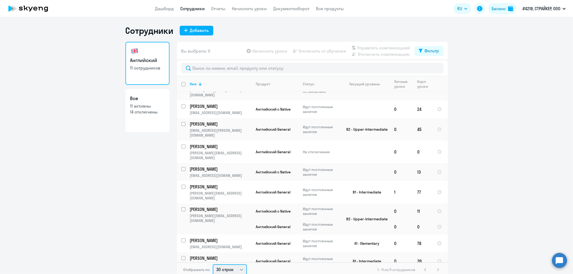
click at [241, 268] on select "30 строк 50 строк 100 строк" at bounding box center [230, 270] width 34 height 11
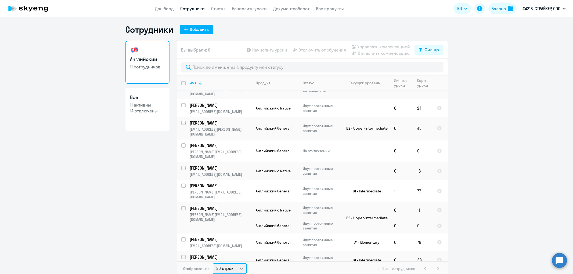
select select "100"
click at [213, 263] on select "30 строк 50 строк 100 строк" at bounding box center [230, 268] width 34 height 11
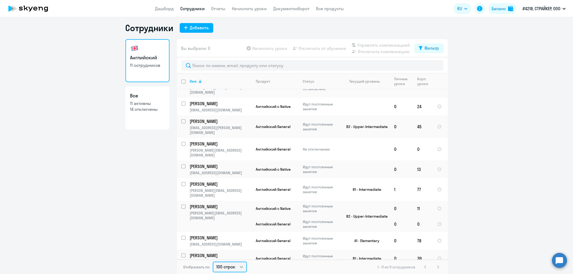
scroll to position [3, 0]
click at [166, 12] on app-header "Дашборд Сотрудники Отчеты Начислить уроки Документооборот Все продукты Дашборд …" at bounding box center [286, 8] width 573 height 17
click at [169, 12] on app-header "Дашборд Сотрудники Отчеты Начислить уроки Документооборот Все продукты Дашборд …" at bounding box center [286, 8] width 573 height 17
click at [170, 9] on link "Дашборд" at bounding box center [164, 8] width 19 height 5
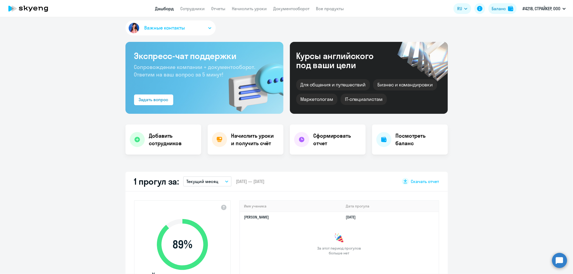
select select "30"
click at [194, 7] on link "Сотрудники" at bounding box center [192, 8] width 24 height 5
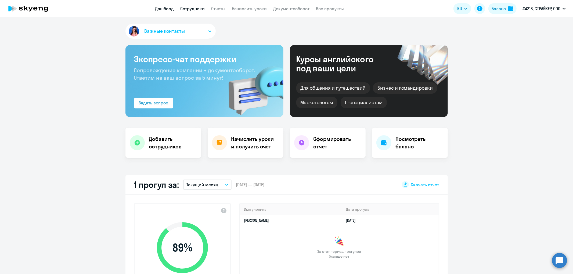
select select "30"
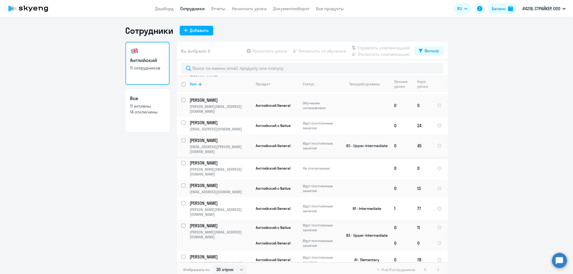
scroll to position [37, 0]
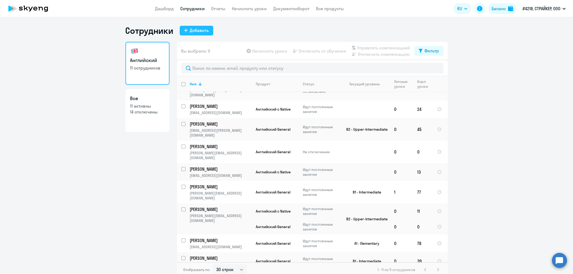
click at [204, 31] on div "Добавить" at bounding box center [199, 30] width 19 height 6
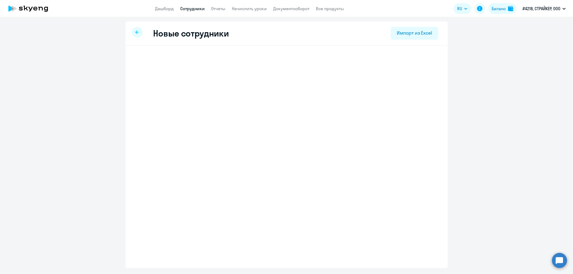
select select "english_adult_not_native_speaker"
select select "3"
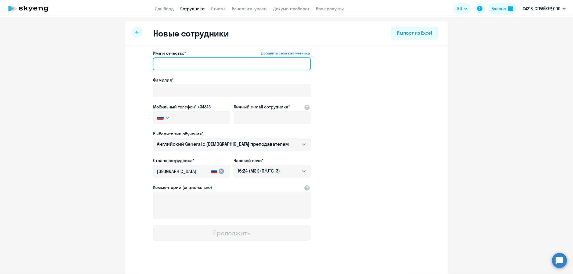
click at [185, 58] on input "Имя и отчество* Добавить себя как ученика" at bounding box center [232, 63] width 158 height 13
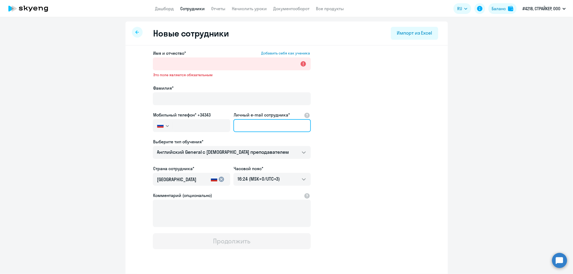
click at [275, 119] on input "Личный e-mail сотрудника*" at bounding box center [271, 125] width 77 height 13
paste input "[EMAIL_ADDRESS][DOMAIN_NAME]"
type input "[EMAIL_ADDRESS][DOMAIN_NAME]"
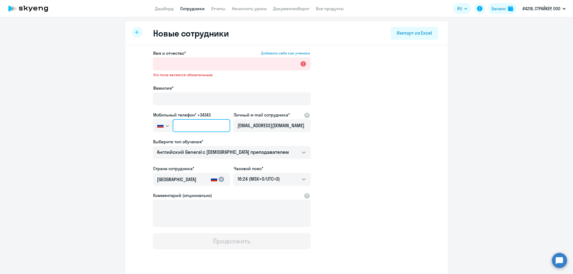
click at [211, 121] on input "text" at bounding box center [201, 125] width 57 height 13
paste input "+7 962 972-11-66"
type input "+7 962 972-11-66"
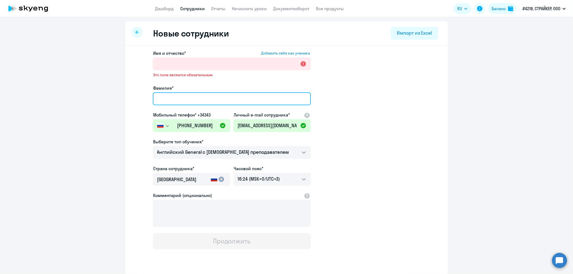
click at [214, 96] on input "Фамилия*" at bounding box center [232, 98] width 158 height 13
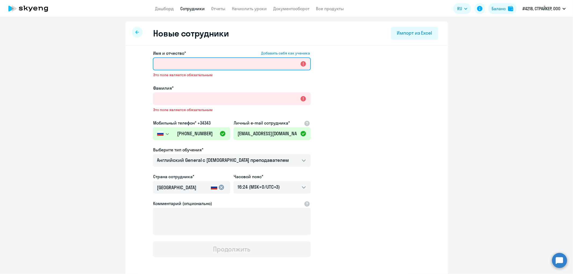
click at [171, 60] on input "Имя и отчество* Добавить себя как ученика" at bounding box center [232, 63] width 158 height 13
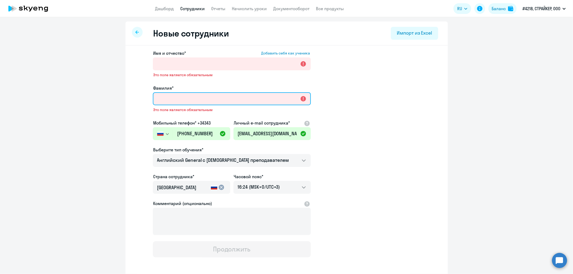
click at [164, 97] on input "Фамилия*" at bounding box center [232, 98] width 158 height 13
paste input "[PERSON_NAME]"
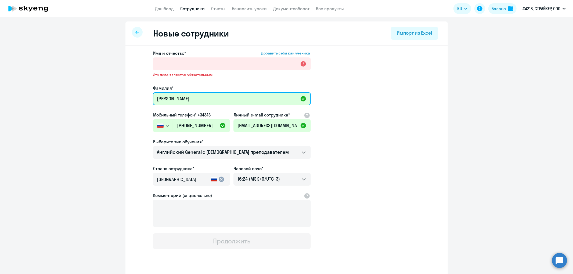
drag, startPoint x: 182, startPoint y: 99, endPoint x: 210, endPoint y: 100, distance: 28.5
click at [210, 100] on input "[PERSON_NAME]" at bounding box center [232, 98] width 158 height 13
type input "Черемухина"
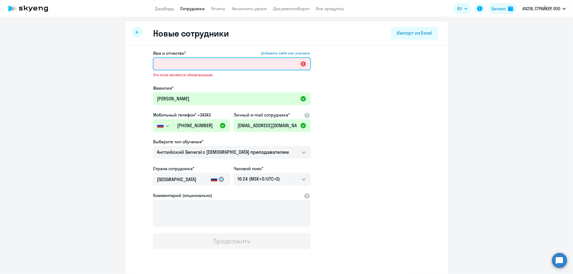
click at [206, 63] on input "Имя и отчество* Добавить себя как ученика" at bounding box center [232, 63] width 158 height 13
paste input "Зарина"
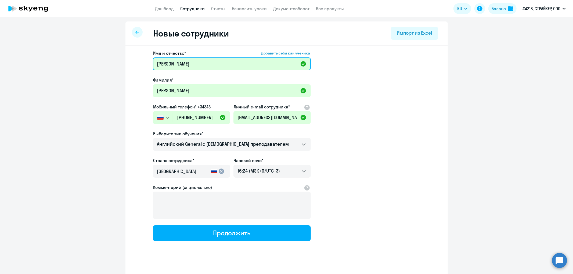
type input "Зарина"
click at [487, 123] on ng-component "Новые сотрудники Импорт из Excel Имя и отчество* Добавить себя как ученика Зари…" at bounding box center [286, 151] width 573 height 260
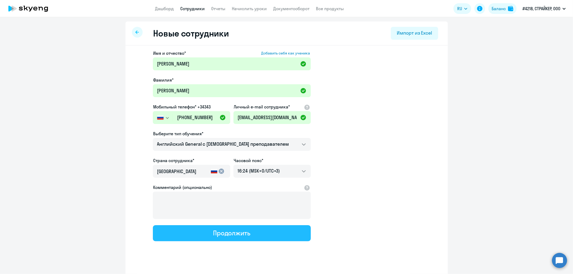
click at [231, 231] on div "Продолжить" at bounding box center [231, 233] width 37 height 9
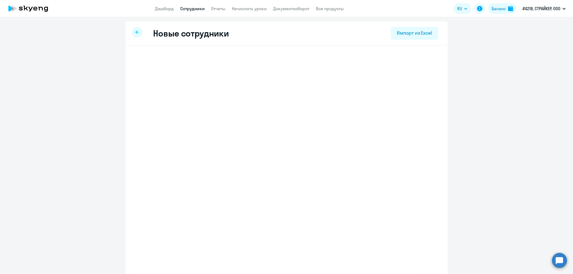
select select "english_adult_not_native_speaker"
select select "3"
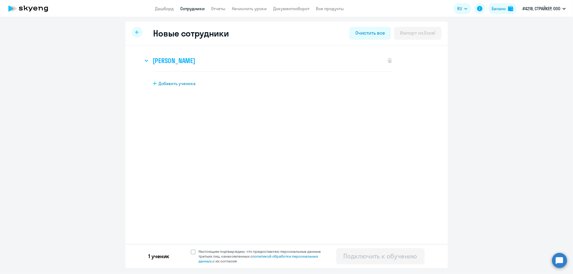
click at [146, 61] on icon at bounding box center [146, 61] width 3 height 2
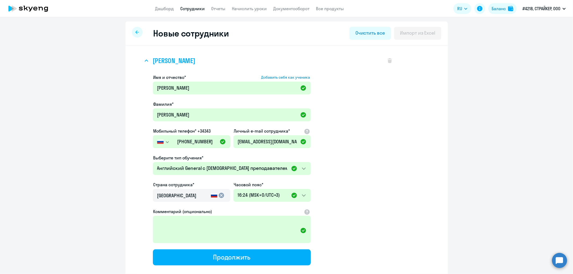
click at [146, 61] on svg-icon at bounding box center [146, 60] width 6 height 6
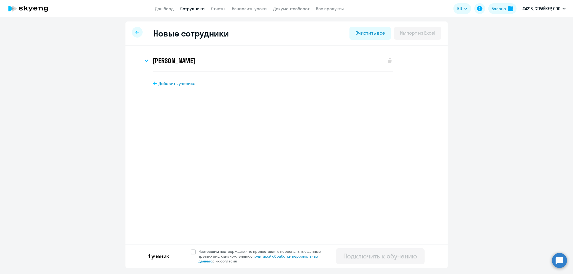
click at [193, 253] on span at bounding box center [193, 252] width 5 height 5
click at [191, 249] on input "Настоящим подтверждаю, что предоставляю персональные данные третьих лиц, ознако…" at bounding box center [190, 249] width 0 height 0
checkbox input "true"
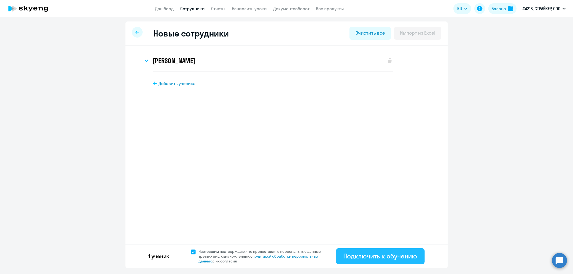
click at [366, 258] on div "Подключить к обучению" at bounding box center [380, 256] width 74 height 9
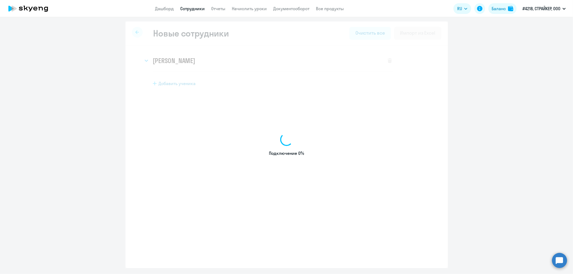
select select "english_adult_not_native_speaker"
select select "3"
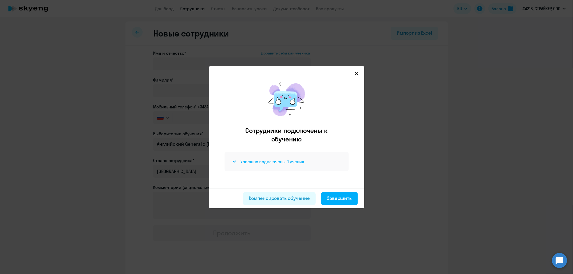
click at [235, 161] on icon at bounding box center [234, 162] width 3 height 2
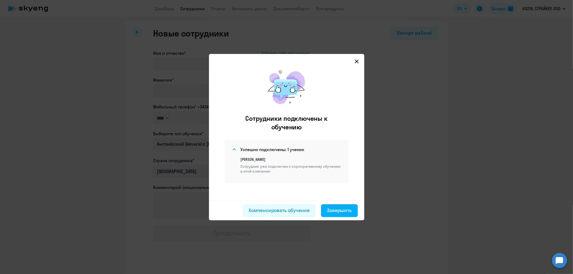
click at [448, 143] on div at bounding box center [286, 137] width 573 height 274
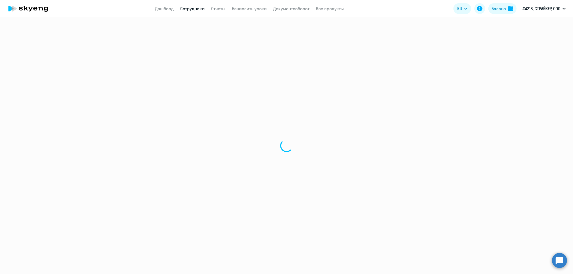
select select "30"
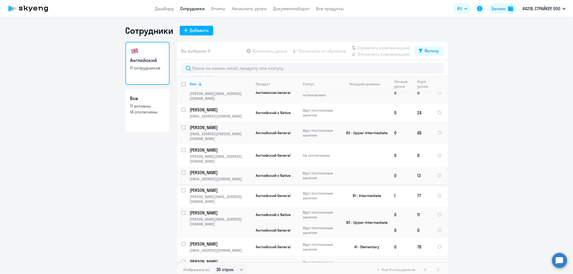
scroll to position [37, 0]
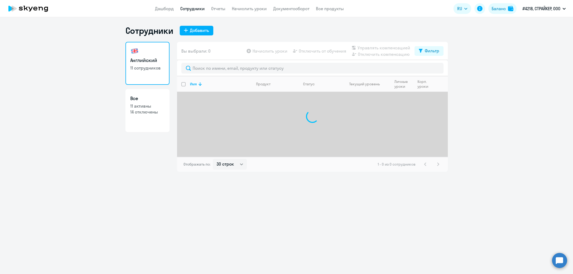
select select "30"
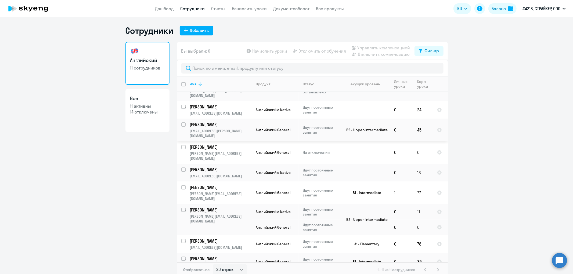
scroll to position [37, 0]
click at [556, 262] on circle at bounding box center [559, 260] width 15 height 15
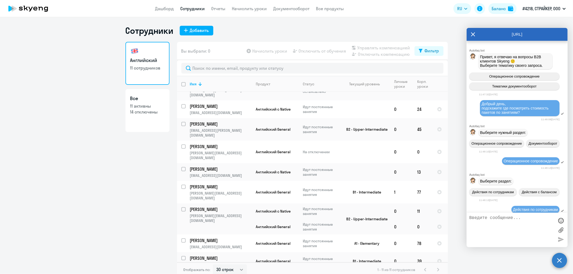
scroll to position [2415, 0]
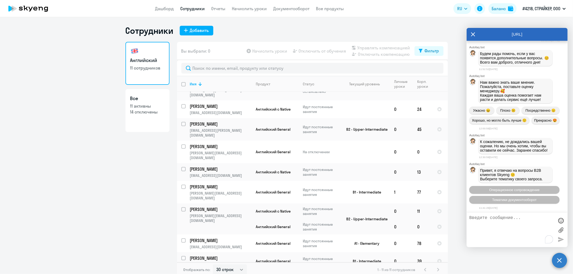
click at [484, 222] on textarea "To enrich screen reader interactions, please activate Accessibility in Grammarl…" at bounding box center [511, 230] width 85 height 29
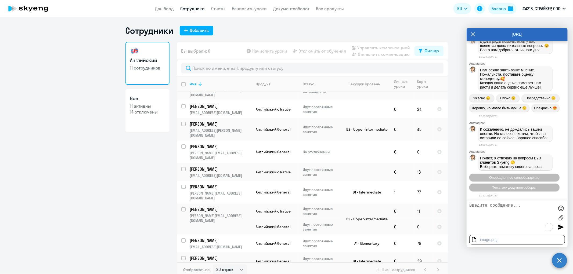
scroll to position [2427, 0]
click at [490, 238] on div "image" at bounding box center [485, 240] width 10 height 4
click at [564, 227] on div at bounding box center [561, 227] width 8 height 8
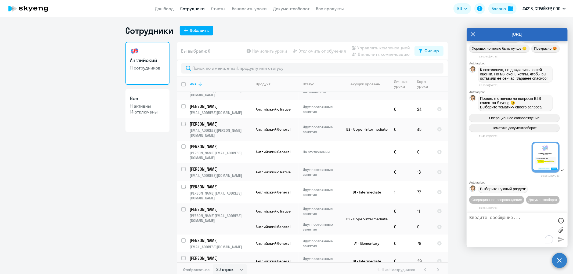
scroll to position [2497, 0]
click at [511, 198] on span "Операционное сопровождение" at bounding box center [496, 200] width 50 height 4
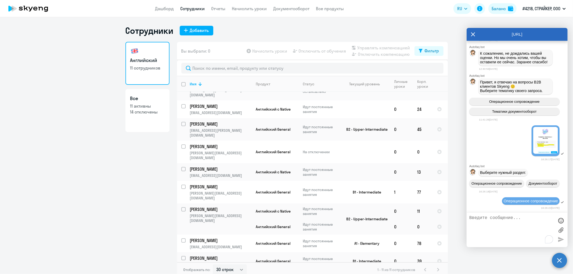
scroll to position [2555, 0]
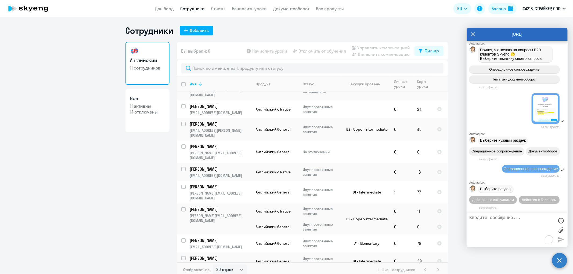
click at [511, 198] on span "Действия по сотрудникам" at bounding box center [493, 200] width 42 height 4
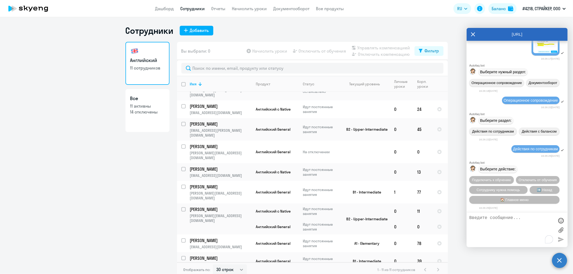
scroll to position [2635, 0]
click at [514, 176] on button "Подключить к обучению" at bounding box center [491, 180] width 45 height 8
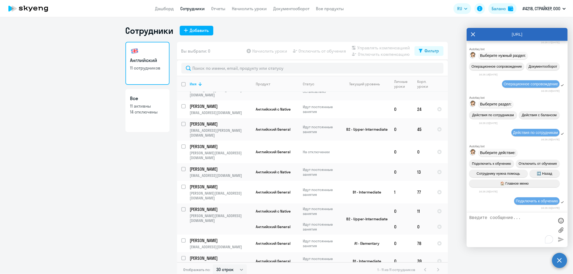
scroll to position [2704, 0]
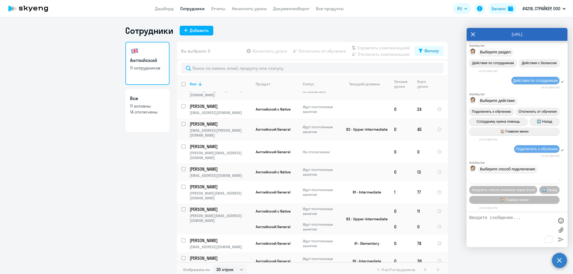
click at [513, 179] on span "Добавить учеников вручную" at bounding box center [514, 180] width 46 height 4
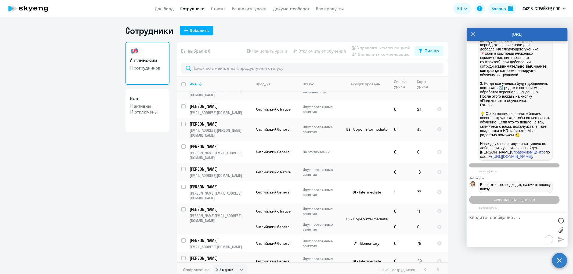
scroll to position [2966, 0]
click at [516, 200] on span "Связаться с менеджером" at bounding box center [514, 200] width 41 height 4
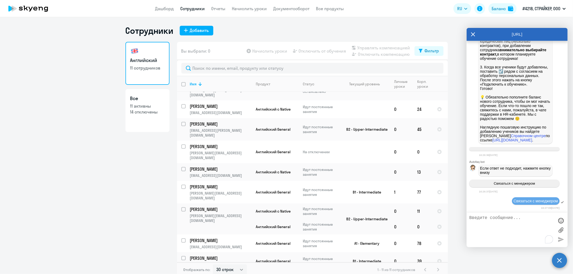
scroll to position [2982, 0]
click at [518, 224] on textarea "To enrich screen reader interactions, please activate Accessibility in Grammarl…" at bounding box center [511, 230] width 85 height 29
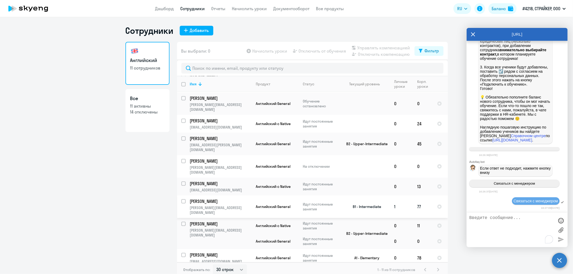
scroll to position [37, 0]
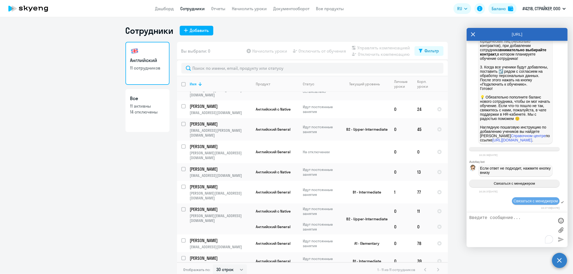
click at [307, 274] on p "На отключении" at bounding box center [321, 279] width 37 height 5
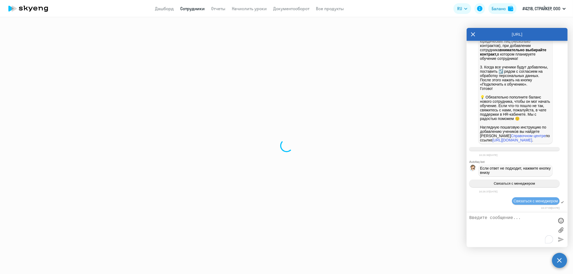
select select "english"
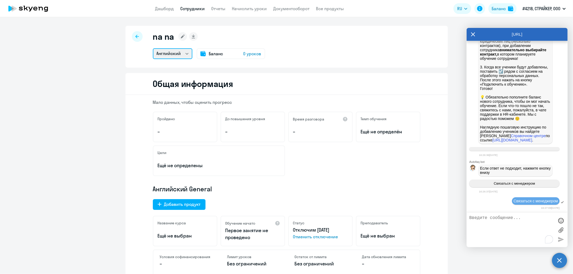
click at [186, 54] on select "Английский" at bounding box center [172, 53] width 39 height 11
click at [181, 37] on icon at bounding box center [183, 37] width 4 height 4
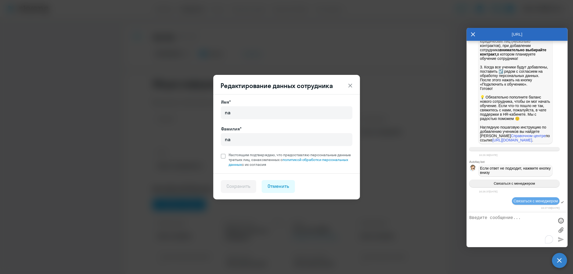
click at [352, 84] on icon at bounding box center [350, 85] width 6 height 6
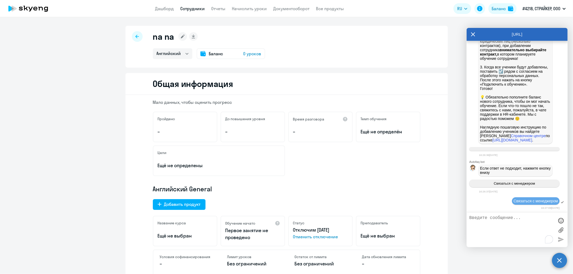
click at [132, 34] on div at bounding box center [137, 36] width 11 height 11
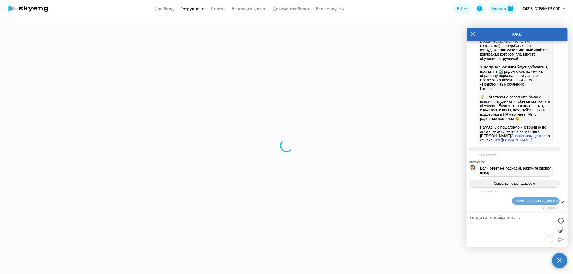
select select "30"
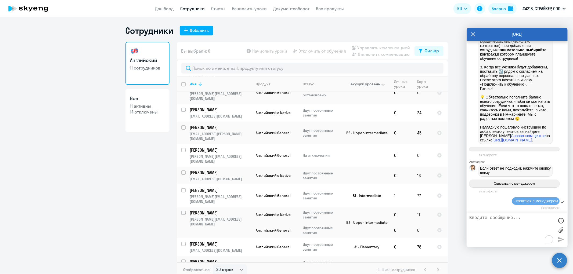
scroll to position [37, 0]
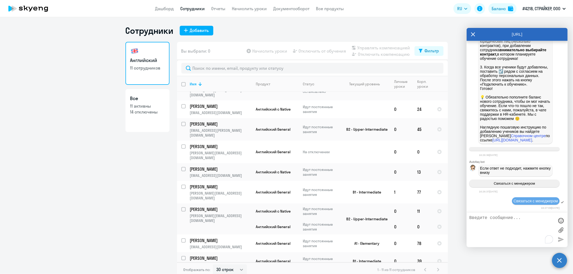
click at [181, 274] on input "select row 23266107" at bounding box center [186, 279] width 11 height 11
checkbox input "true"
click at [266, 53] on span "Начислить уроки" at bounding box center [269, 51] width 35 height 6
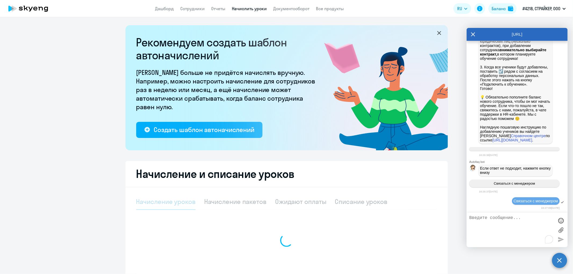
select select "10"
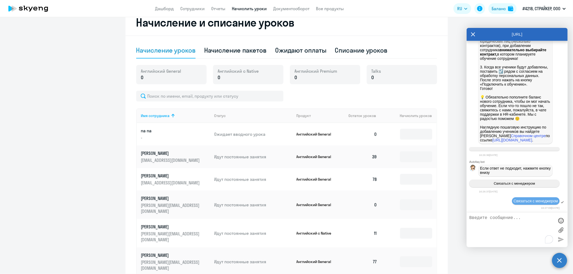
scroll to position [25, 0]
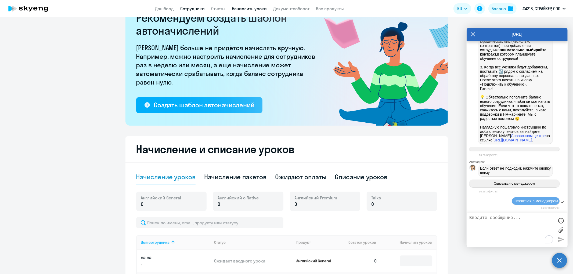
click at [194, 11] on link "Сотрудники" at bounding box center [192, 8] width 24 height 5
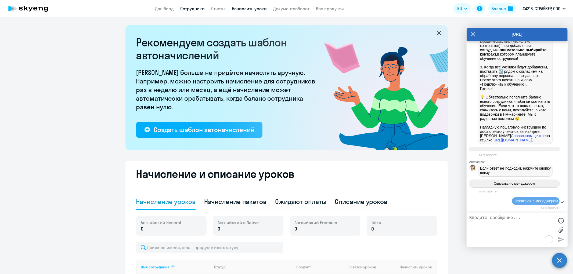
select select "30"
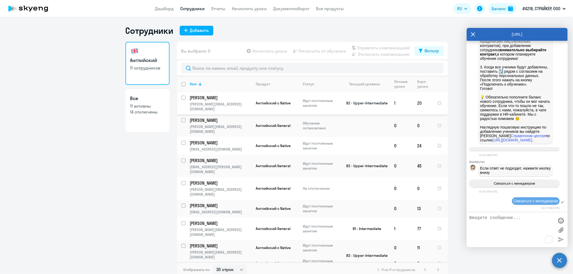
scroll to position [37, 0]
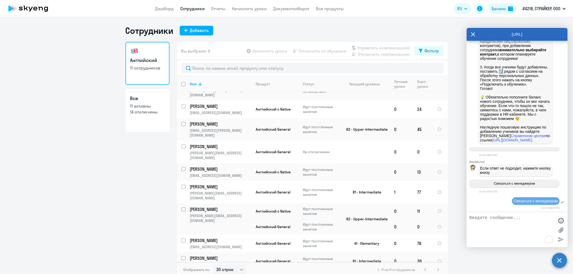
click at [182, 274] on input "select row 23266107" at bounding box center [186, 279] width 11 height 11
checkbox input "true"
click at [305, 51] on span "Отключить от обучения" at bounding box center [323, 51] width 48 height 6
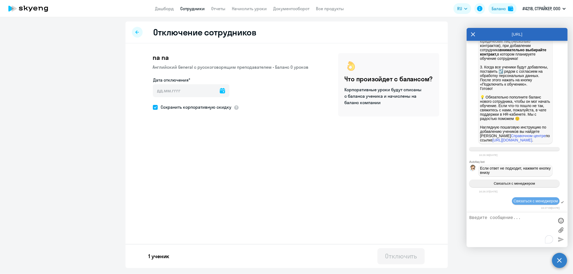
click at [136, 32] on icon at bounding box center [136, 31] width 3 height 3
select select "30"
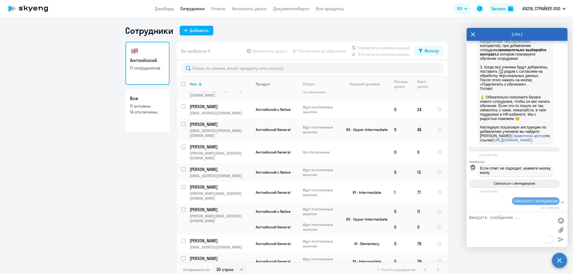
scroll to position [37, 0]
click at [509, 222] on textarea "To enrich screen reader interactions, please activate Accessibility in Grammarl…" at bounding box center [511, 230] width 85 height 29
type textarea "L"
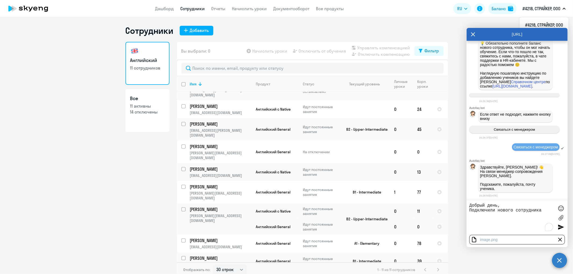
paste textarea "[PERSON_NAME]"
click at [494, 216] on textarea "Добрый день, Подключили нового сотрудника [PERSON_NAME]" at bounding box center [511, 217] width 85 height 29
drag, startPoint x: 487, startPoint y: 222, endPoint x: 506, endPoint y: 223, distance: 19.1
click at [506, 223] on textarea "Добрый день, Подключили нового сотрудника [PERSON_NAME]. Подскажите почему вмес…" at bounding box center [511, 217] width 85 height 29
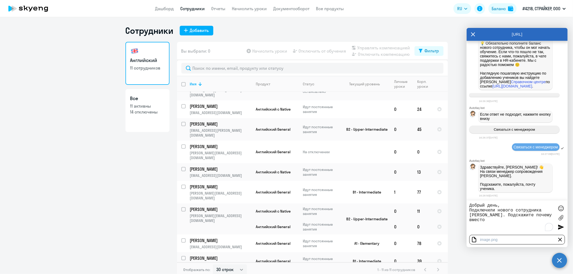
drag, startPoint x: 519, startPoint y: 215, endPoint x: 520, endPoint y: 219, distance: 4.2
click at [520, 219] on textarea "Добрый день, Подключили нового сотрудника [PERSON_NAME]. Подскажите почему вмес…" at bounding box center [511, 217] width 85 height 29
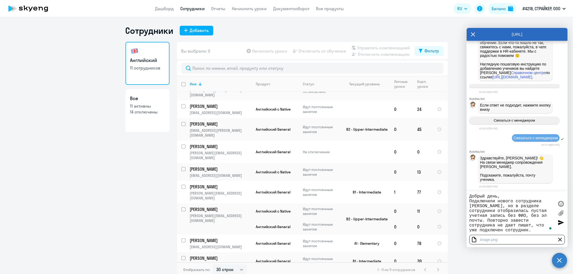
type textarea "Добрый день, Подключили нового сотрудника [PERSON_NAME], но в разделе сотрудник…"
click at [561, 223] on div at bounding box center [561, 223] width 8 height 8
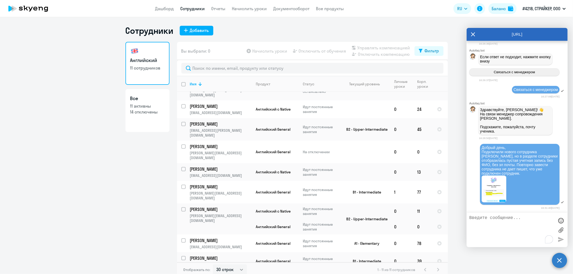
scroll to position [3093, 0]
click at [495, 191] on img at bounding box center [494, 189] width 25 height 27
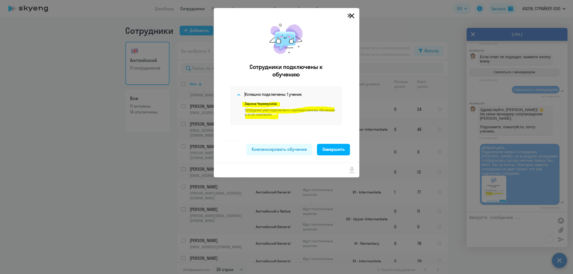
click at [351, 15] on icon "Close" at bounding box center [352, 16] width 9 height 9
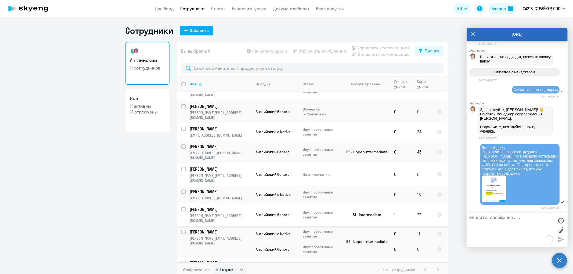
scroll to position [0, 0]
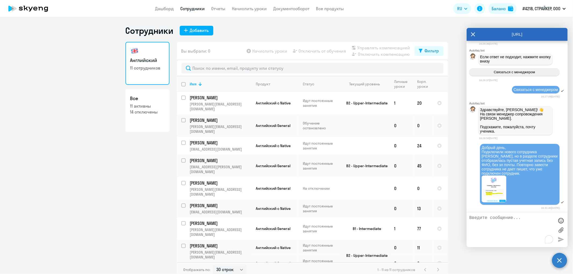
click at [143, 117] on link "Все 11 активны 14 отключены" at bounding box center [147, 110] width 44 height 43
select select "30"
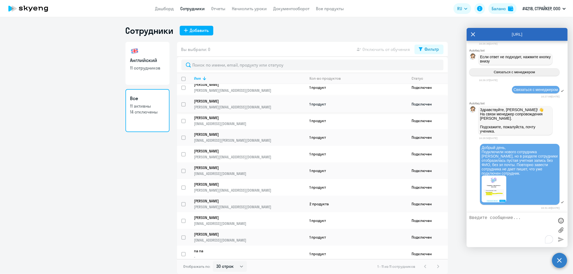
scroll to position [6, 0]
click at [185, 251] on input "select row 23266107" at bounding box center [186, 256] width 11 height 11
checkbox input "true"
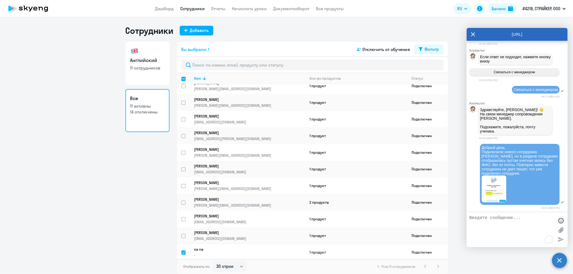
click at [229, 250] on p "na na" at bounding box center [246, 249] width 104 height 5
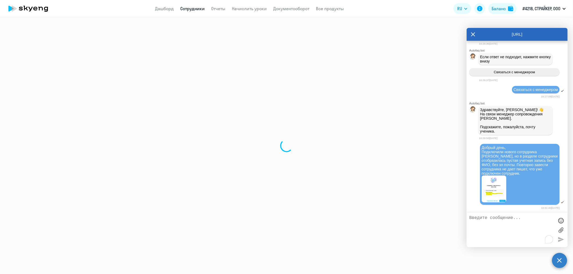
select select "english"
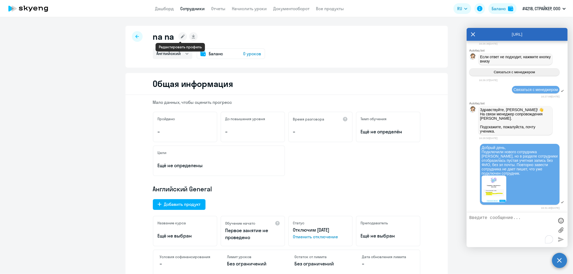
click at [178, 35] on rect at bounding box center [182, 36] width 9 height 9
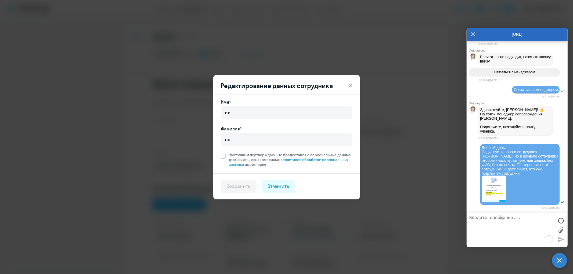
click at [351, 84] on icon at bounding box center [350, 86] width 4 height 4
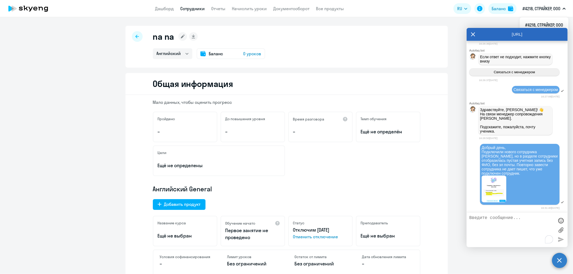
click at [546, 9] on p "#4218, СТРАЙКЕР, ООО" at bounding box center [541, 8] width 38 height 6
click at [324, 12] on app-menu-item-link "Все продукты" at bounding box center [330, 8] width 28 height 7
click at [330, 8] on link "Все продукты" at bounding box center [330, 8] width 28 height 5
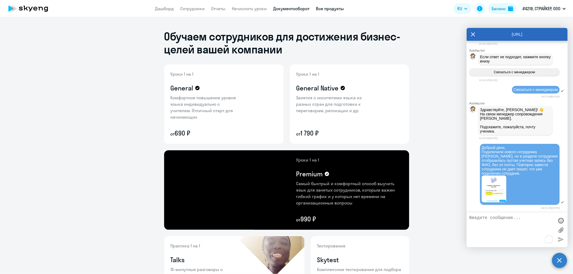
click at [290, 8] on link "Документооборот" at bounding box center [291, 8] width 36 height 5
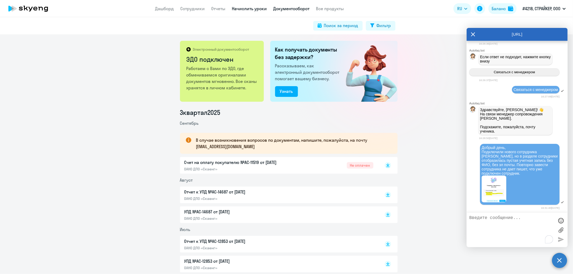
click at [253, 7] on link "Начислить уроки" at bounding box center [249, 8] width 35 height 5
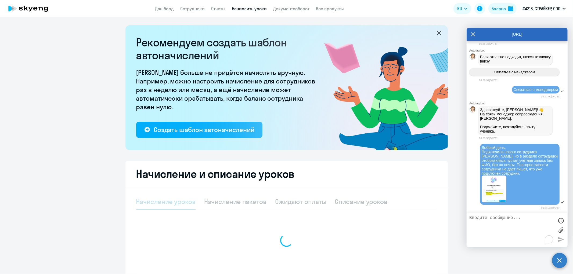
select select "10"
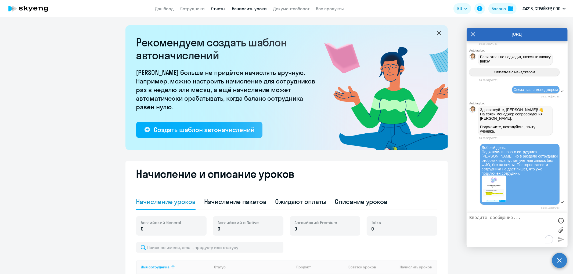
click at [214, 7] on link "Отчеты" at bounding box center [218, 8] width 14 height 5
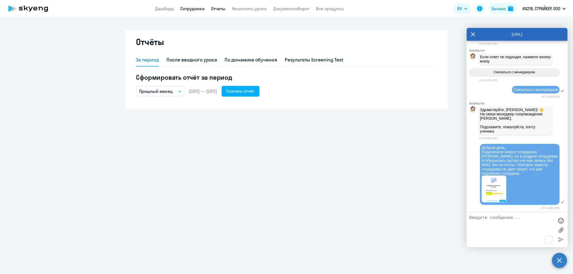
click at [186, 8] on link "Сотрудники" at bounding box center [192, 8] width 24 height 5
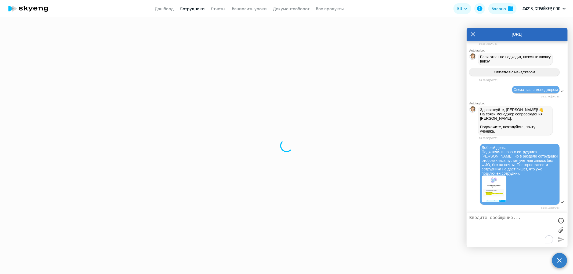
select select "30"
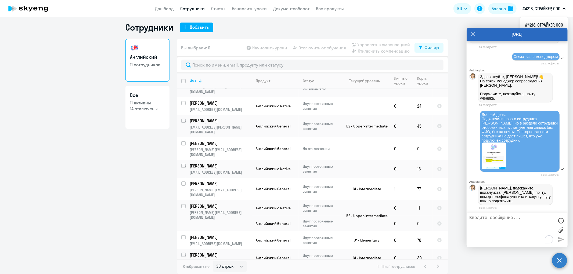
scroll to position [3121, 0]
click at [502, 222] on textarea "To enrich screen reader interactions, please activate Accessibility in Grammarl…" at bounding box center [511, 230] width 85 height 29
paste textarea "[PERSON_NAME]"
paste textarea "[EMAIL_ADDRESS][DOMAIN_NAME]"
paste textarea "89629721166"
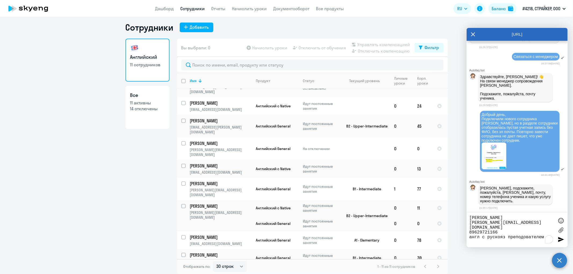
type textarea "[PERSON_NAME] [PERSON_NAME][EMAIL_ADDRESS][DOMAIN_NAME] 89629721166 англ с руск…"
click at [559, 238] on div at bounding box center [561, 240] width 8 height 8
